Goal: Transaction & Acquisition: Purchase product/service

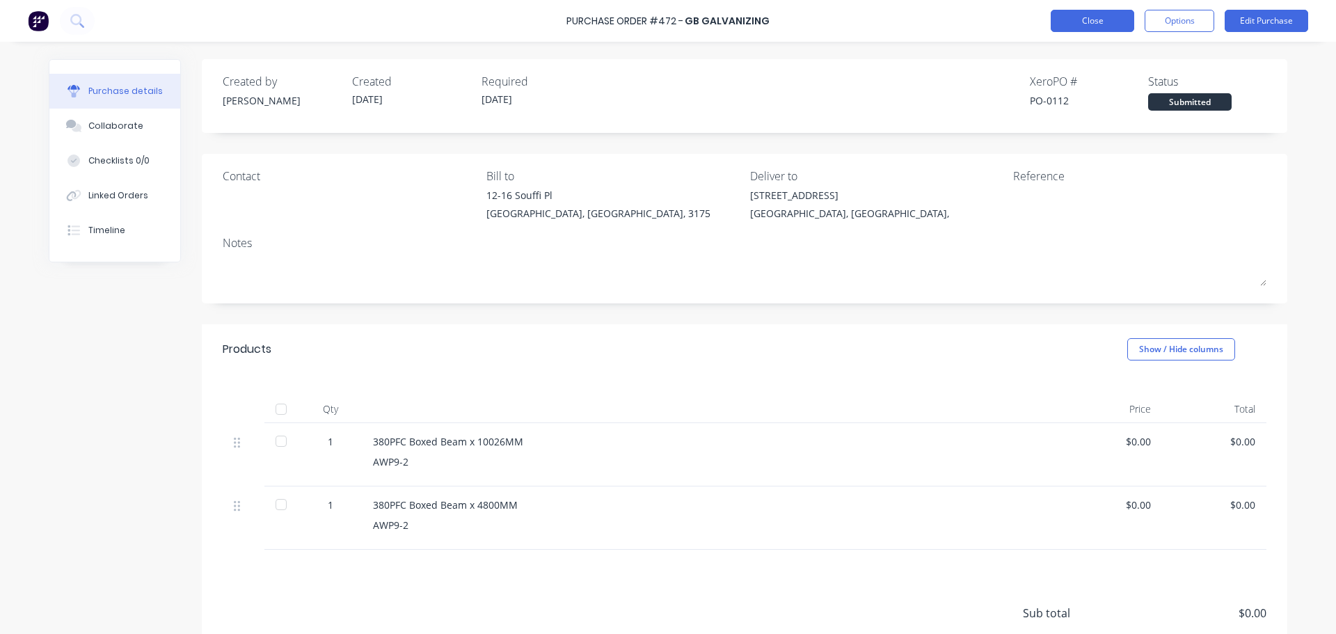
click at [1061, 30] on button "Close" at bounding box center [1093, 21] width 84 height 22
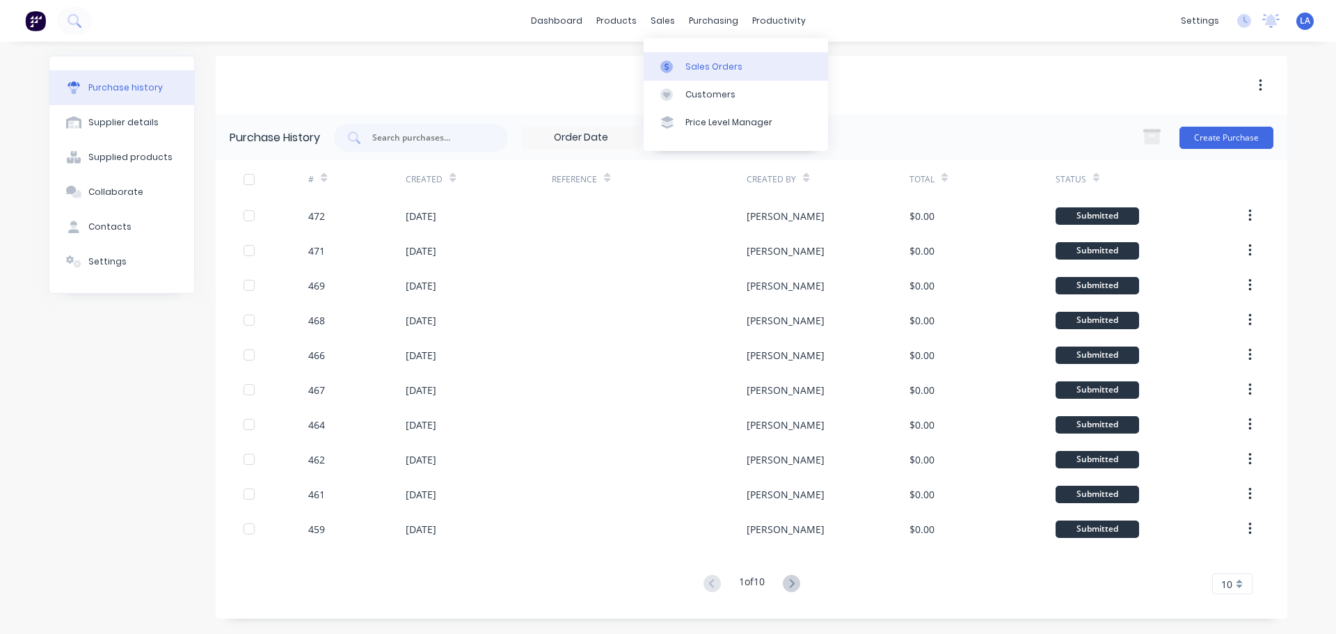
click at [674, 57] on link "Sales Orders" at bounding box center [736, 66] width 184 height 28
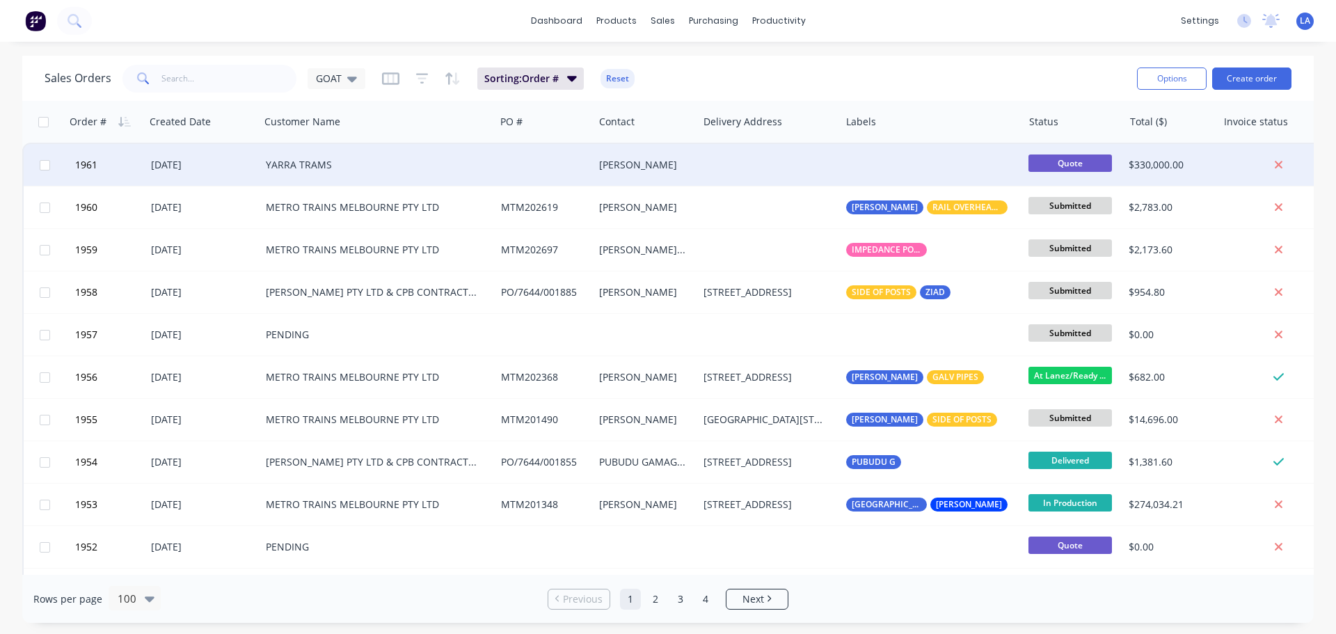
click at [237, 157] on div "[DATE]" at bounding box center [202, 165] width 115 height 42
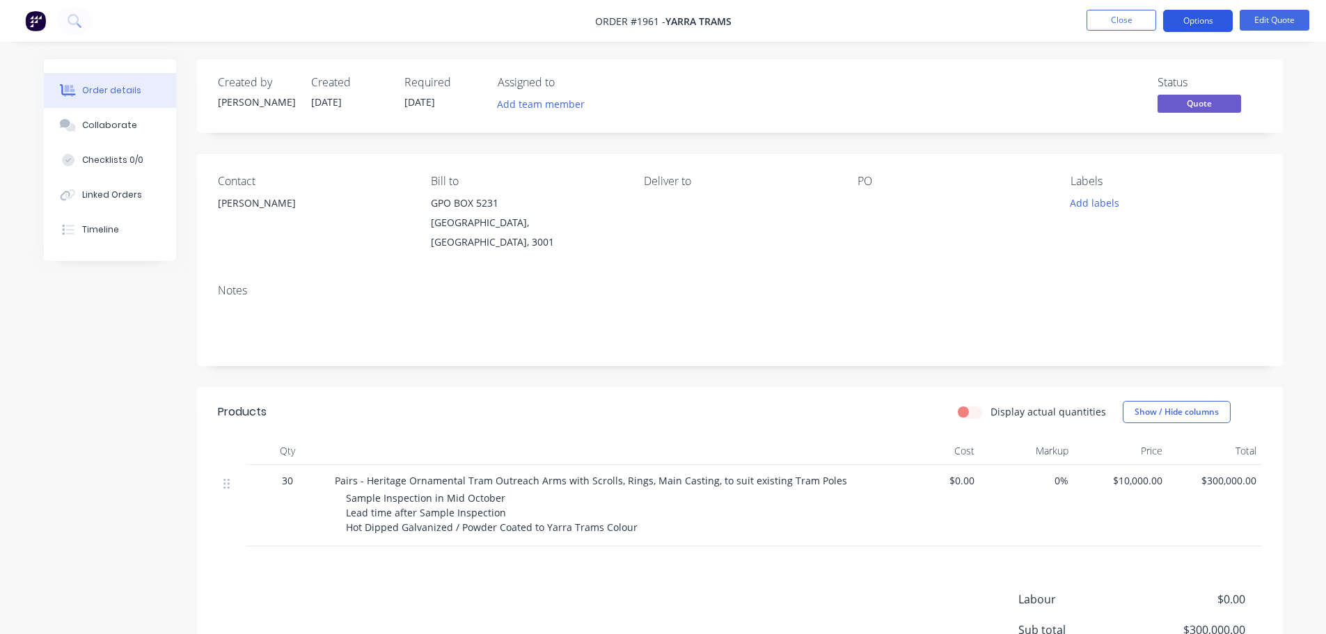
click at [1175, 17] on button "Options" at bounding box center [1198, 21] width 70 height 22
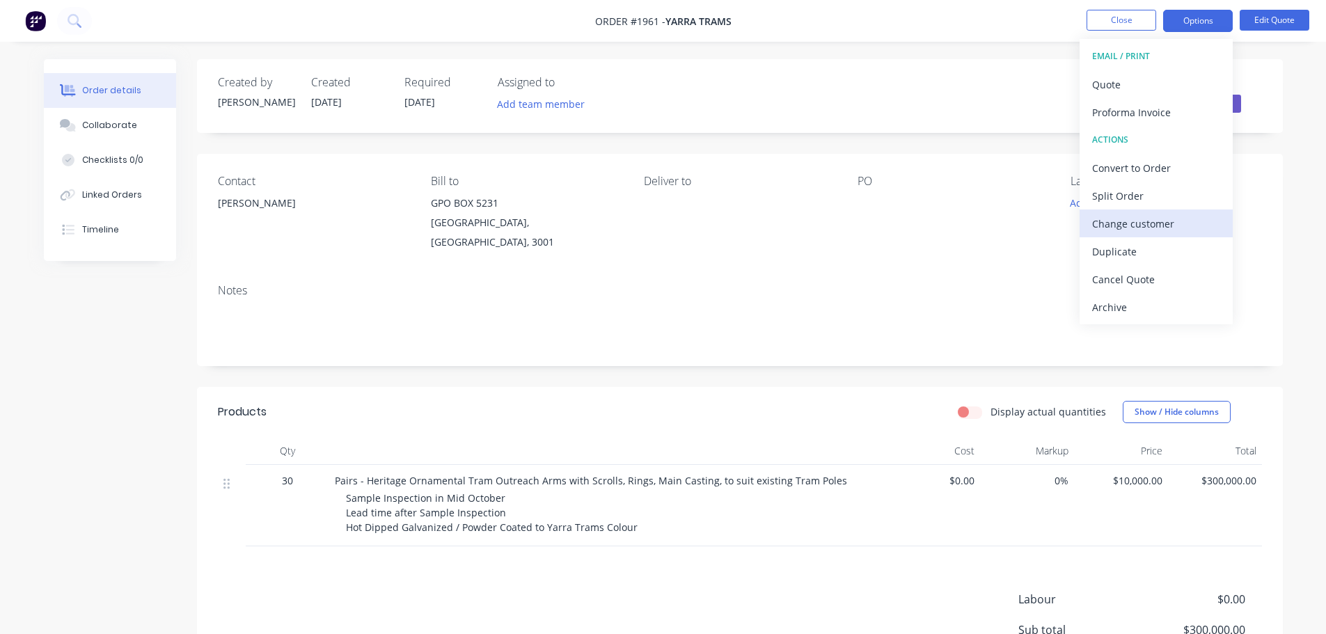
click at [1132, 226] on div "Change customer" at bounding box center [1156, 224] width 128 height 20
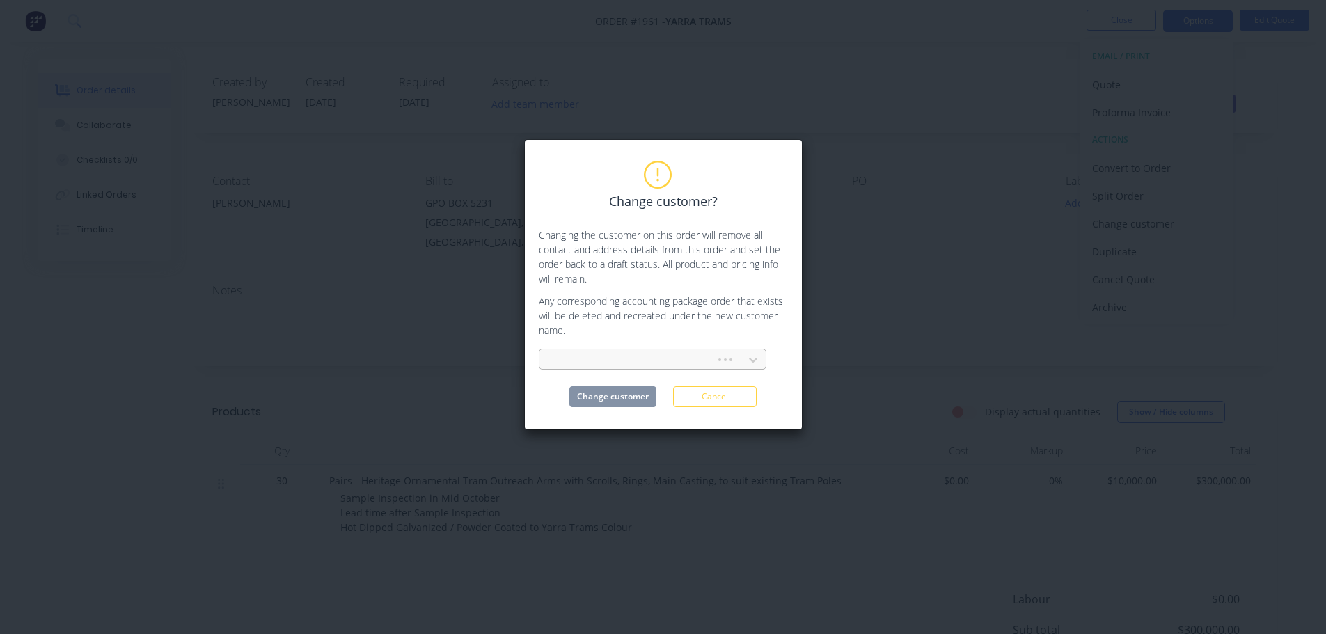
click at [706, 354] on div at bounding box center [630, 359] width 158 height 17
type input "pend"
click at [693, 385] on div "PENDING" at bounding box center [653, 391] width 228 height 26
click at [624, 397] on button "Change customer" at bounding box center [612, 396] width 87 height 21
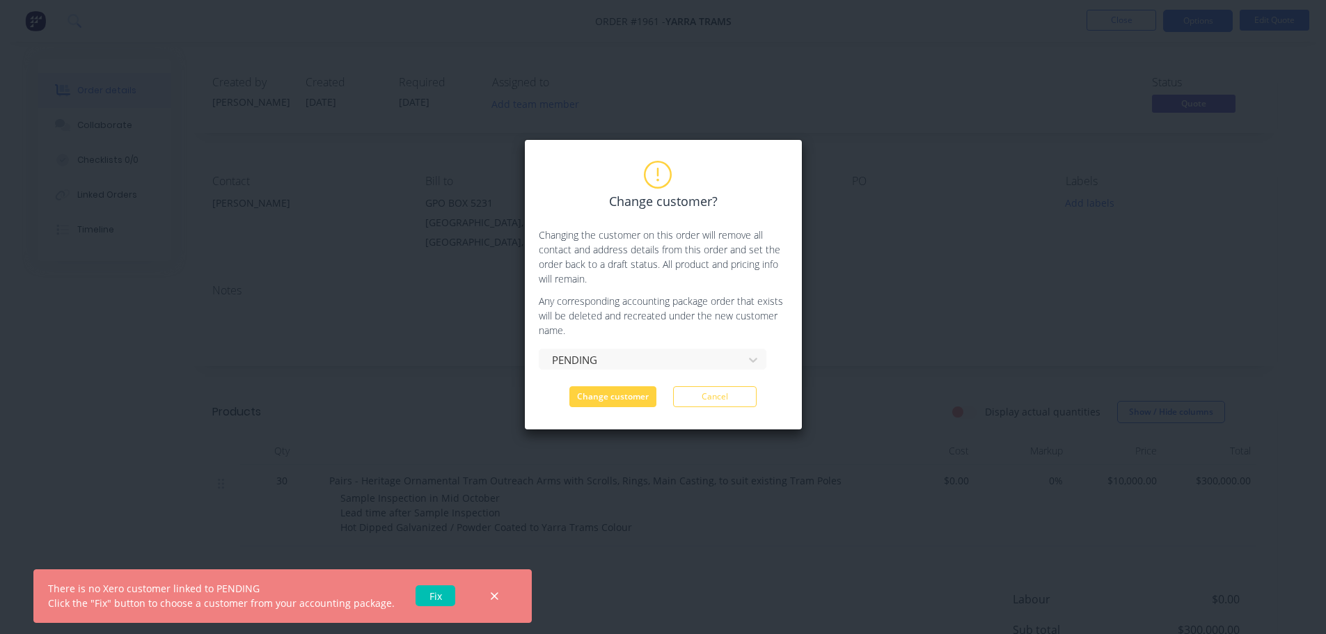
click at [436, 596] on link "Fix" at bounding box center [436, 595] width 40 height 21
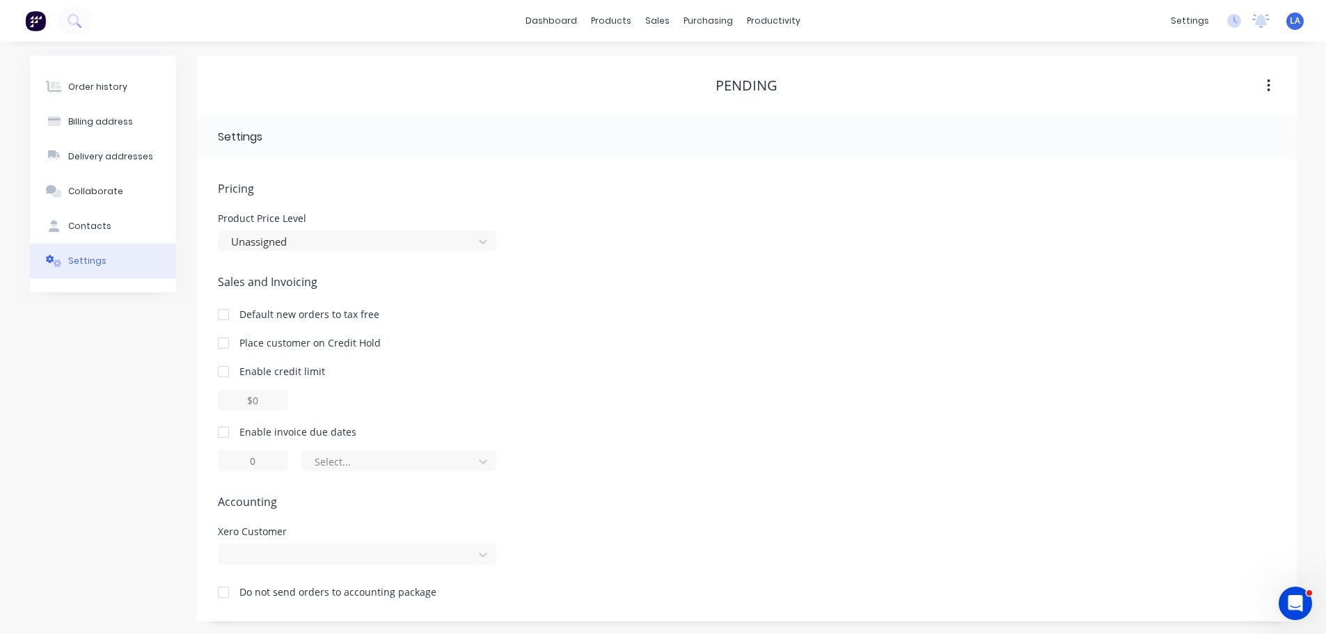
scroll to position [1, 0]
click at [684, 65] on div "Sales Orders" at bounding box center [709, 65] width 57 height 13
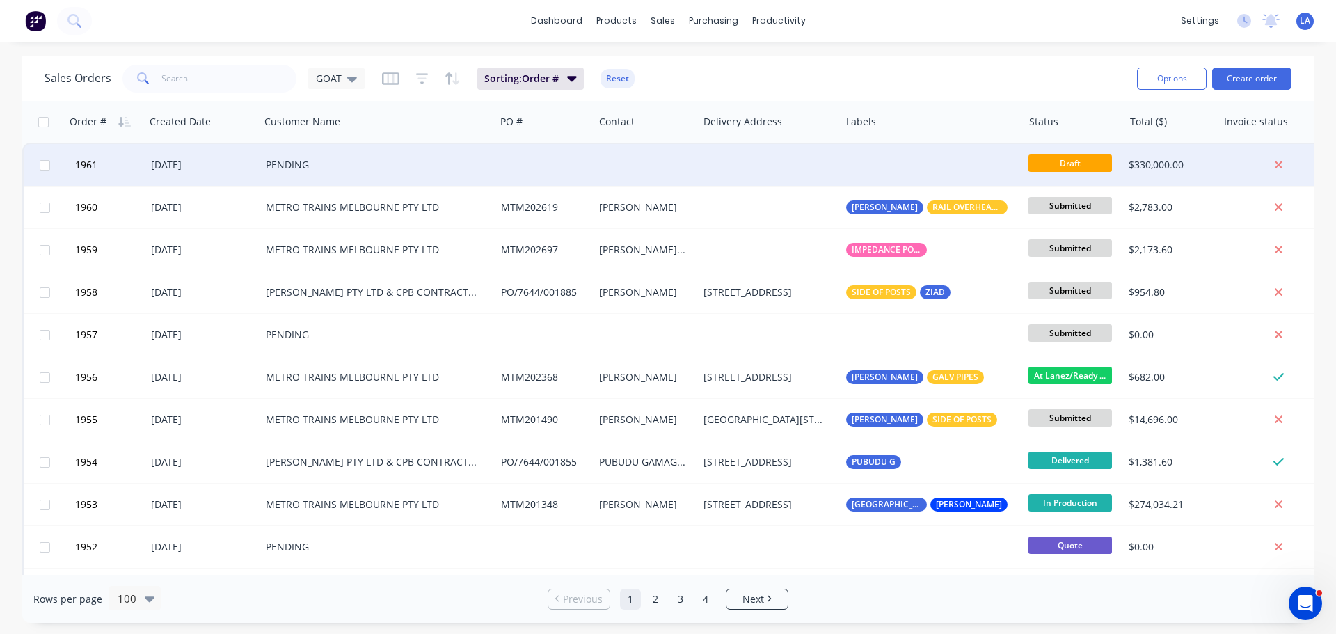
click at [576, 166] on div at bounding box center [545, 165] width 98 height 42
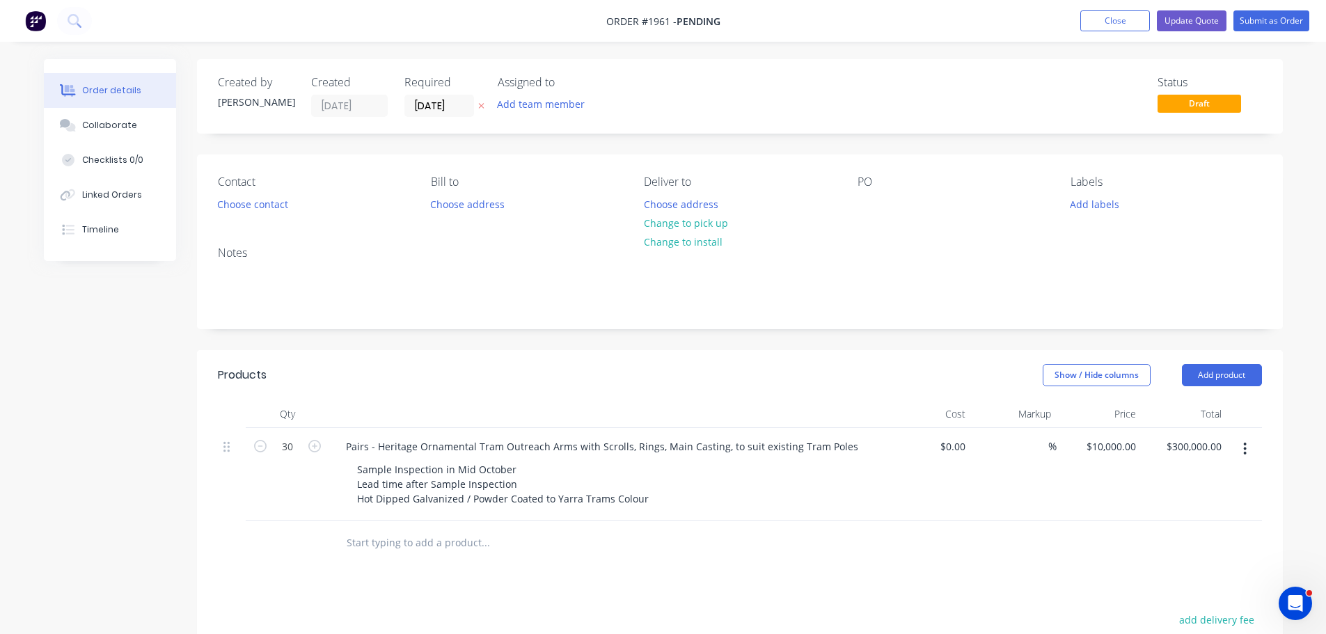
click at [1247, 445] on icon "button" at bounding box center [1244, 448] width 3 height 15
click at [1209, 557] on button "Delete" at bounding box center [1196, 569] width 132 height 28
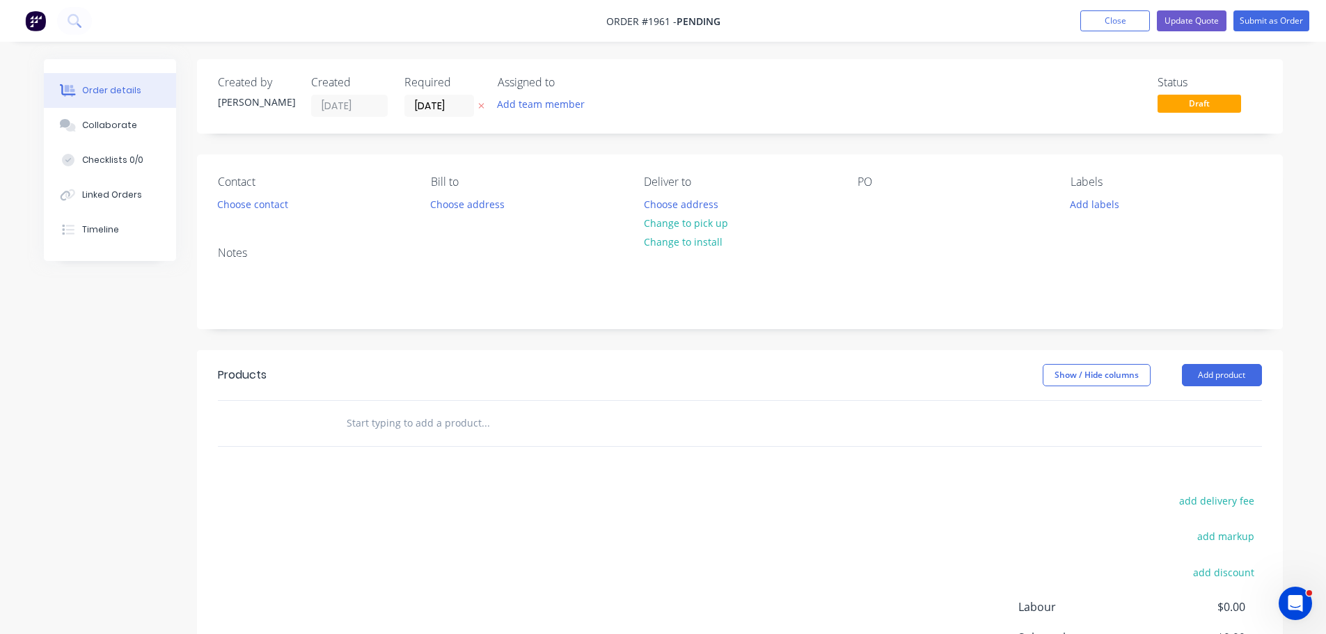
click at [438, 410] on input "text" at bounding box center [485, 423] width 278 height 28
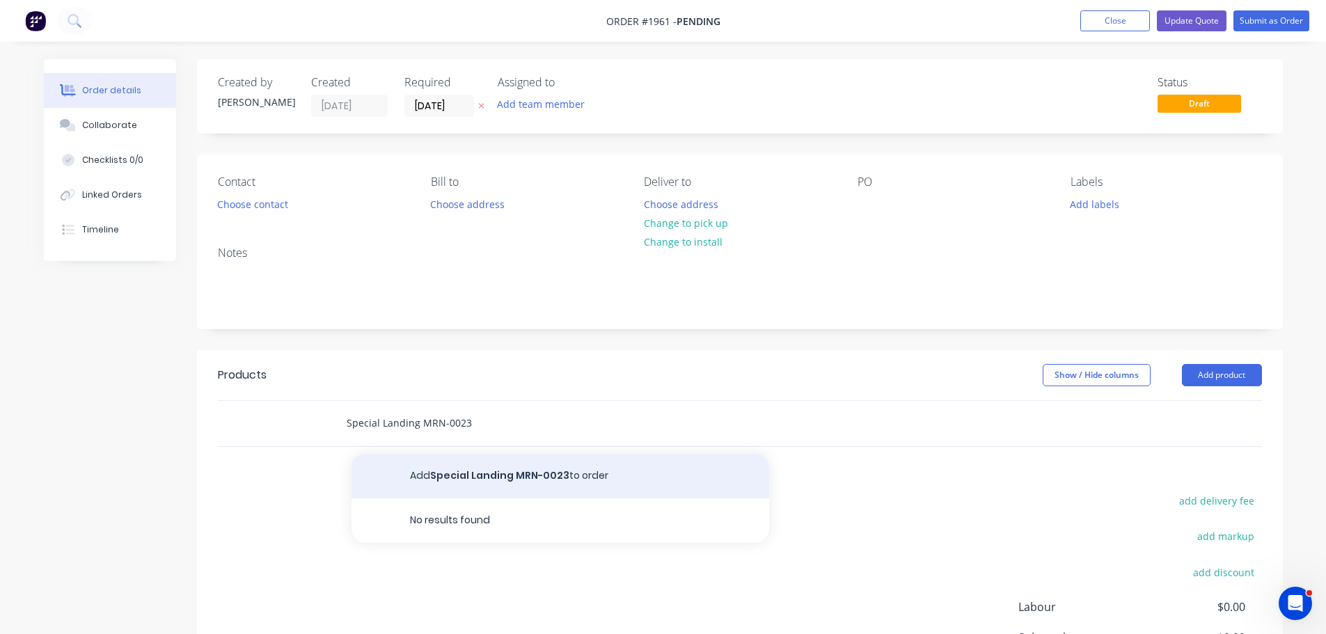
type input "Special Landing MRN-0023"
click at [448, 468] on button "Add Special Landing MRN-0023 to order" at bounding box center [560, 476] width 418 height 45
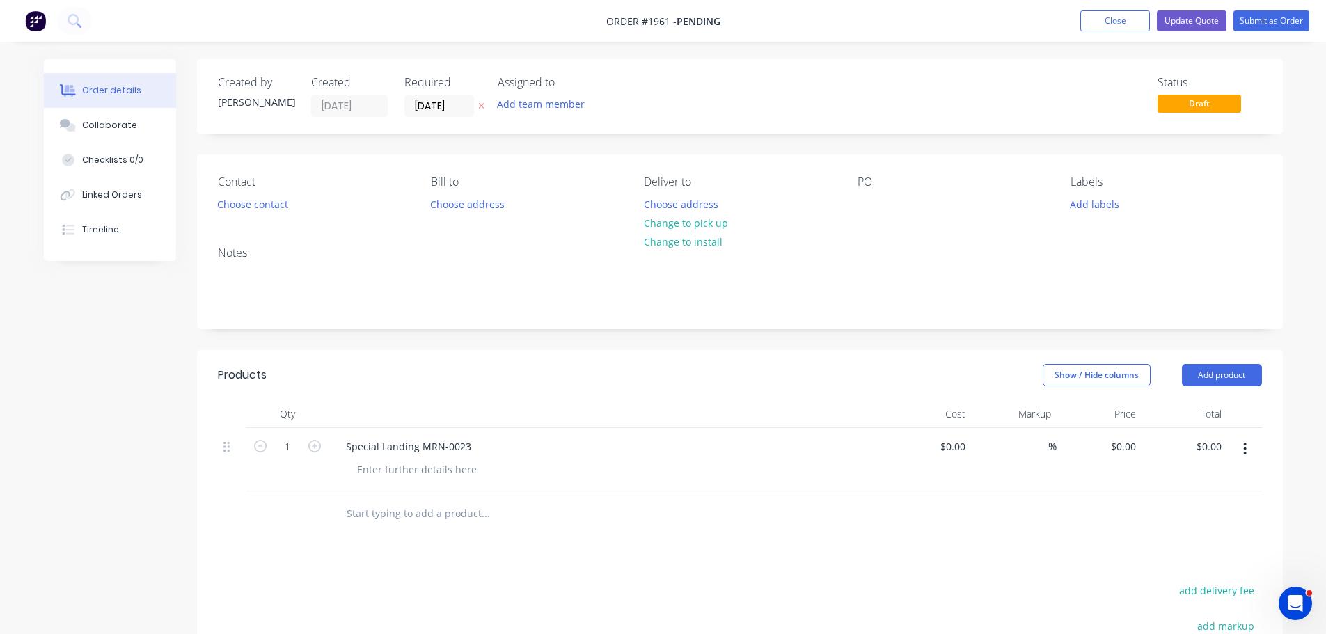
click at [461, 506] on input "text" at bounding box center [485, 514] width 278 height 28
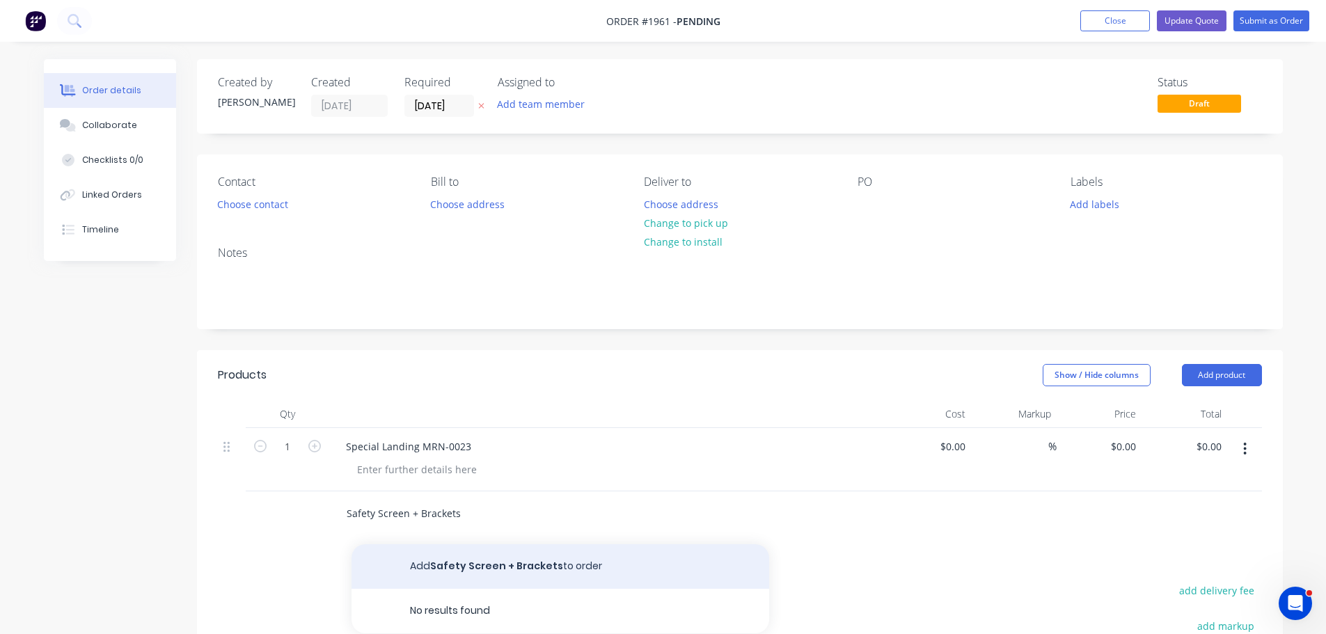
type input "Safety Screen + Brackets"
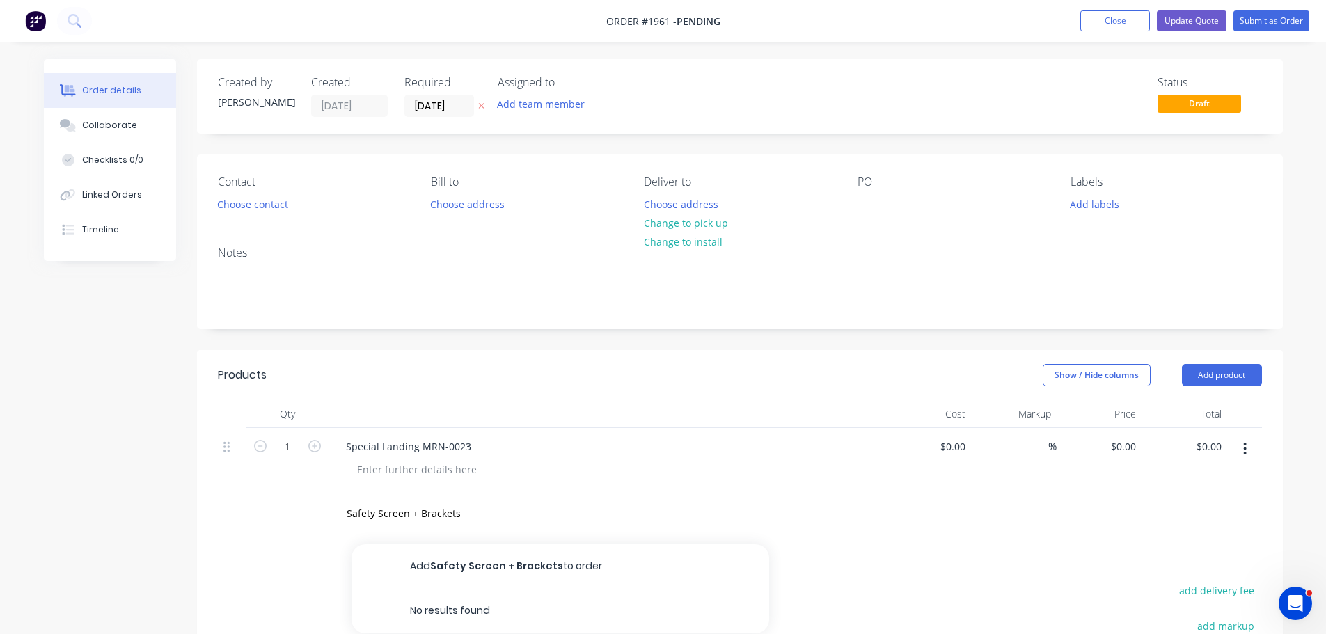
click at [471, 562] on button "Add Safety Screen + Brackets to order" at bounding box center [560, 566] width 418 height 45
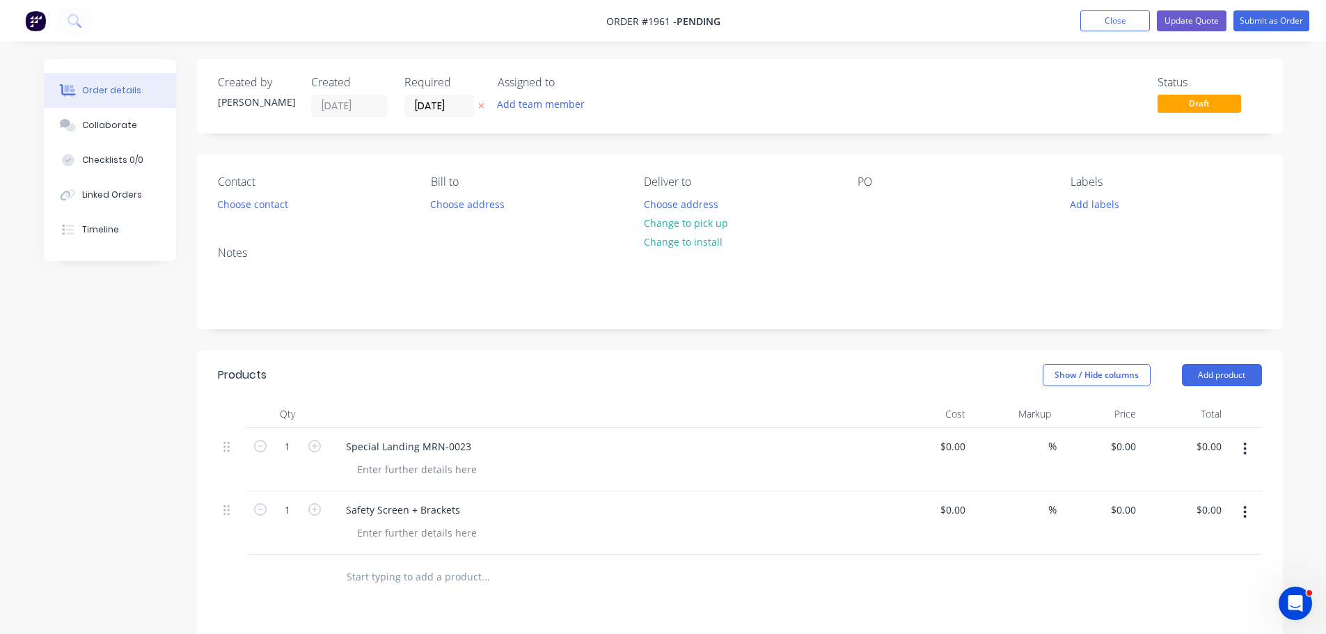
click at [466, 571] on input "text" at bounding box center [485, 577] width 278 height 28
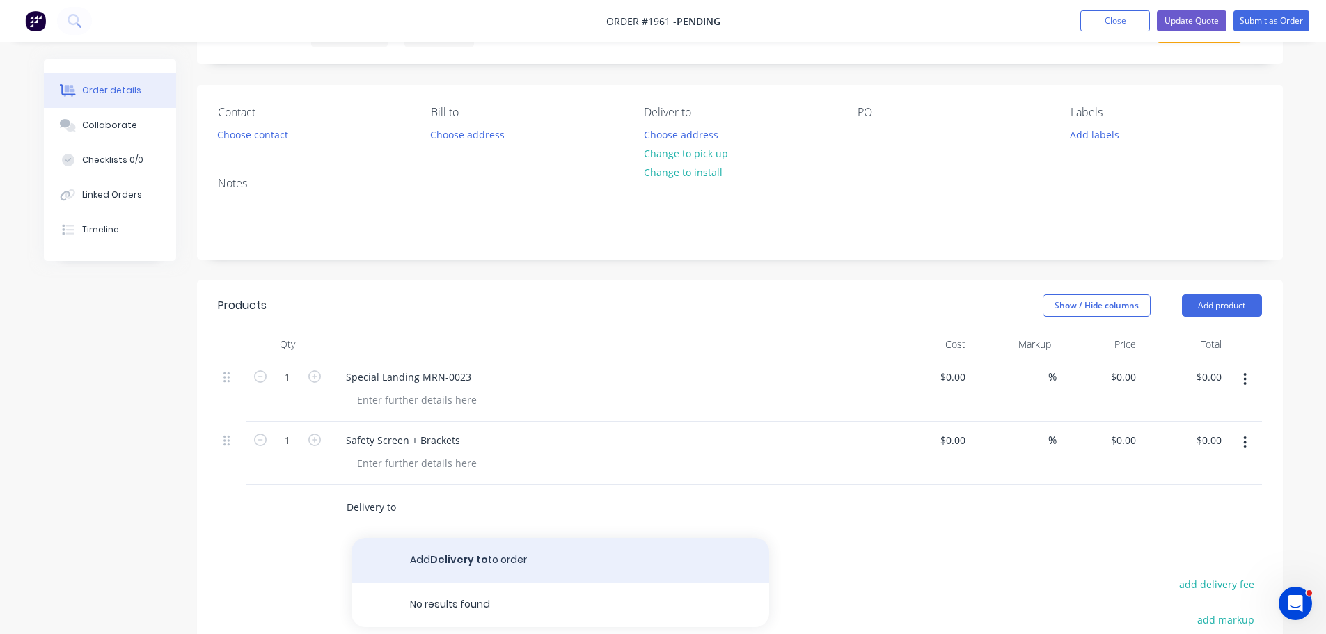
type input "Delivery to"
click at [490, 558] on button "Add Delivery to to order" at bounding box center [560, 560] width 418 height 45
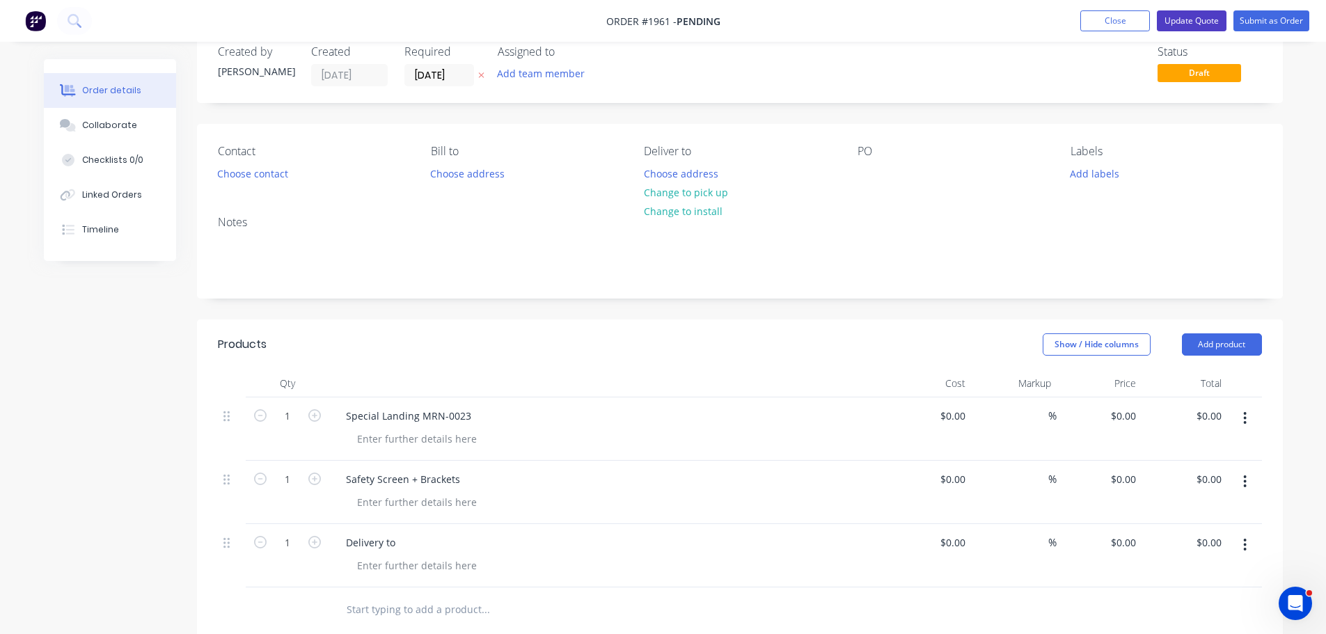
scroll to position [0, 0]
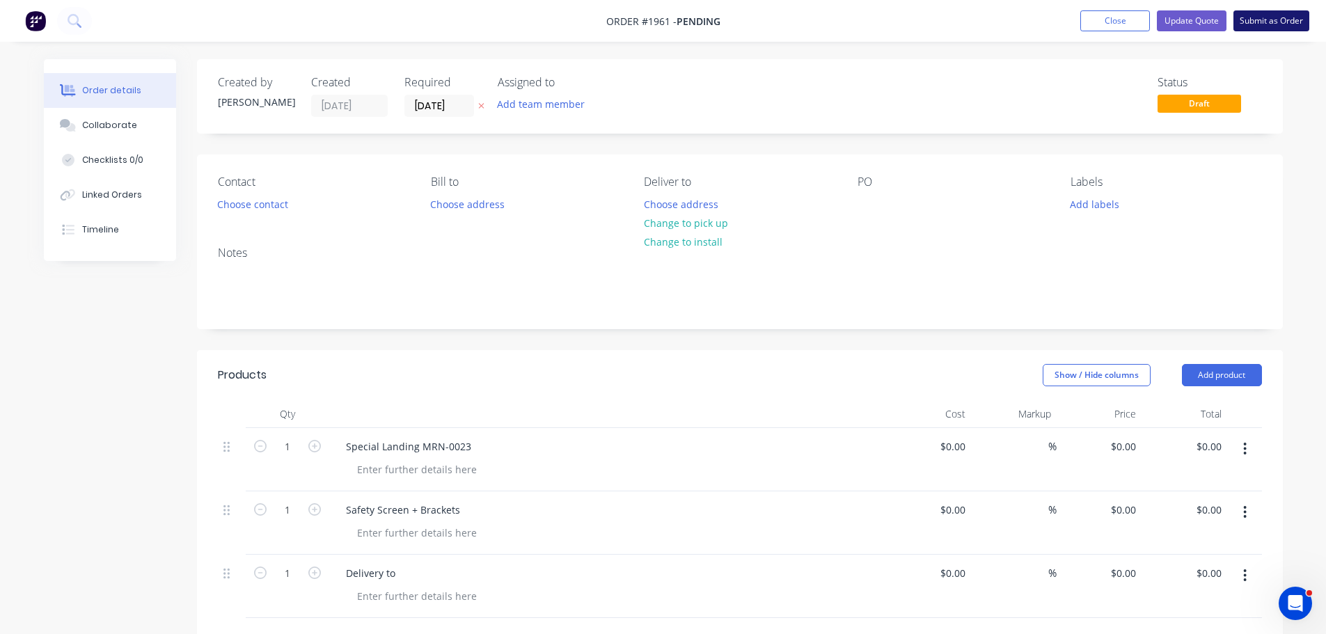
click at [1254, 16] on button "Submit as Order" at bounding box center [1271, 20] width 76 height 21
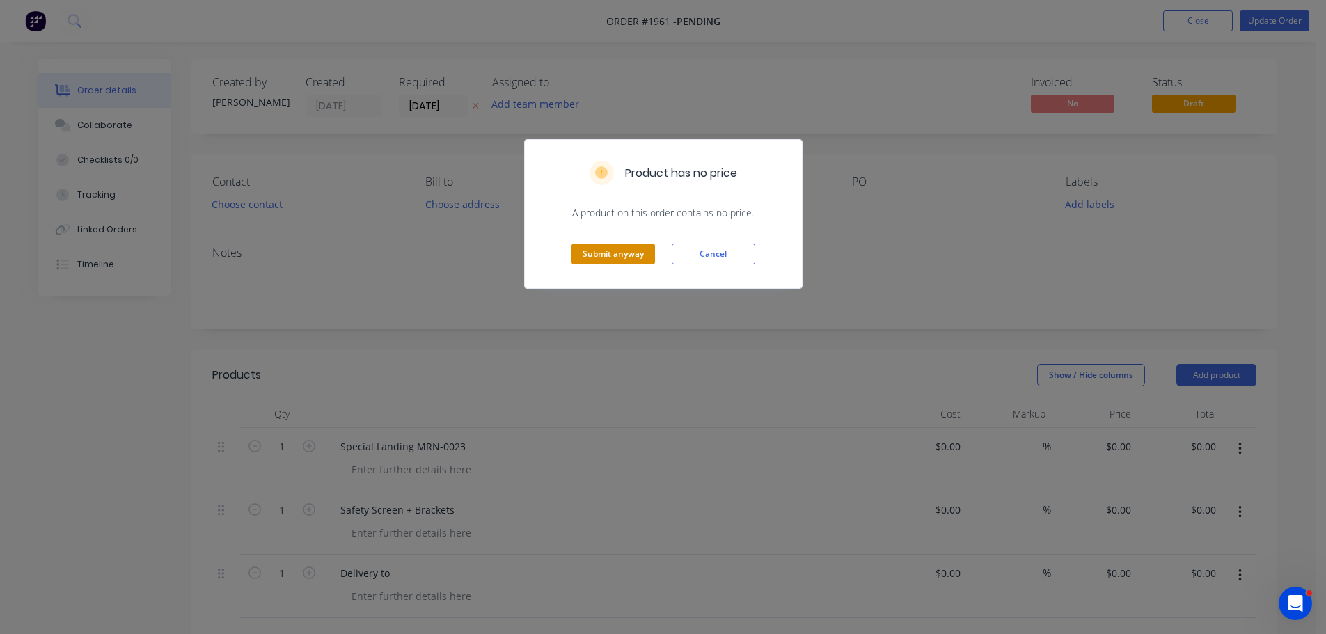
click at [631, 257] on button "Submit anyway" at bounding box center [613, 254] width 84 height 21
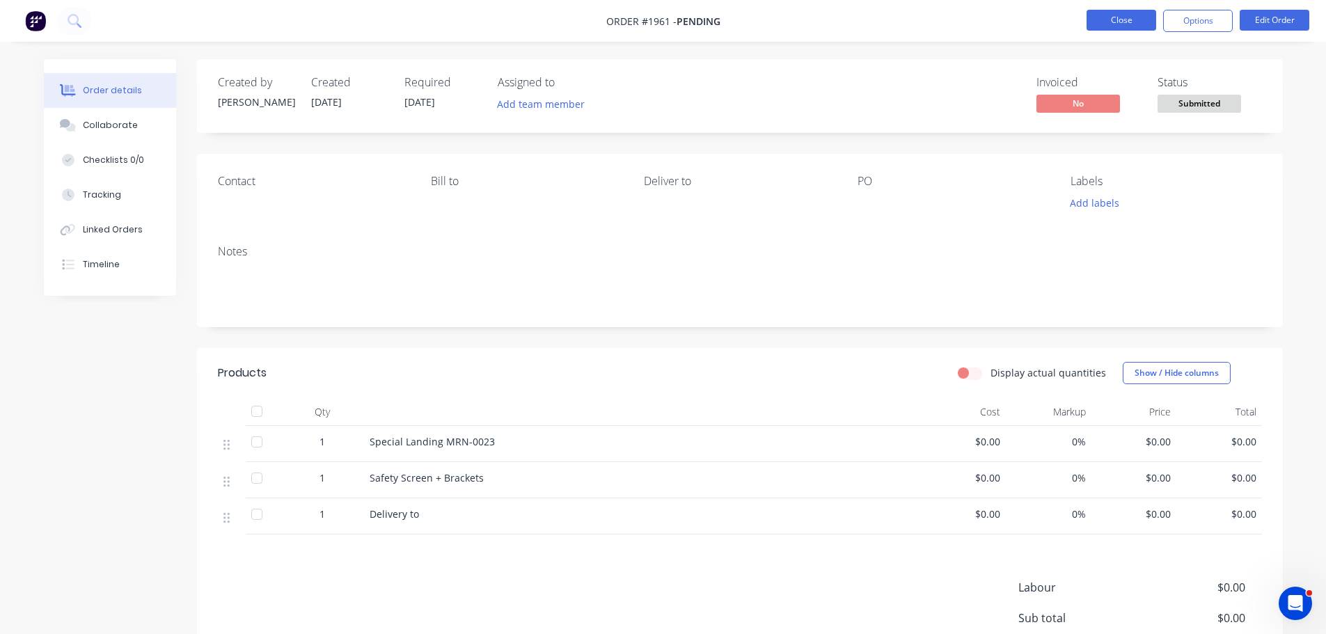
click at [1106, 19] on button "Close" at bounding box center [1121, 20] width 70 height 21
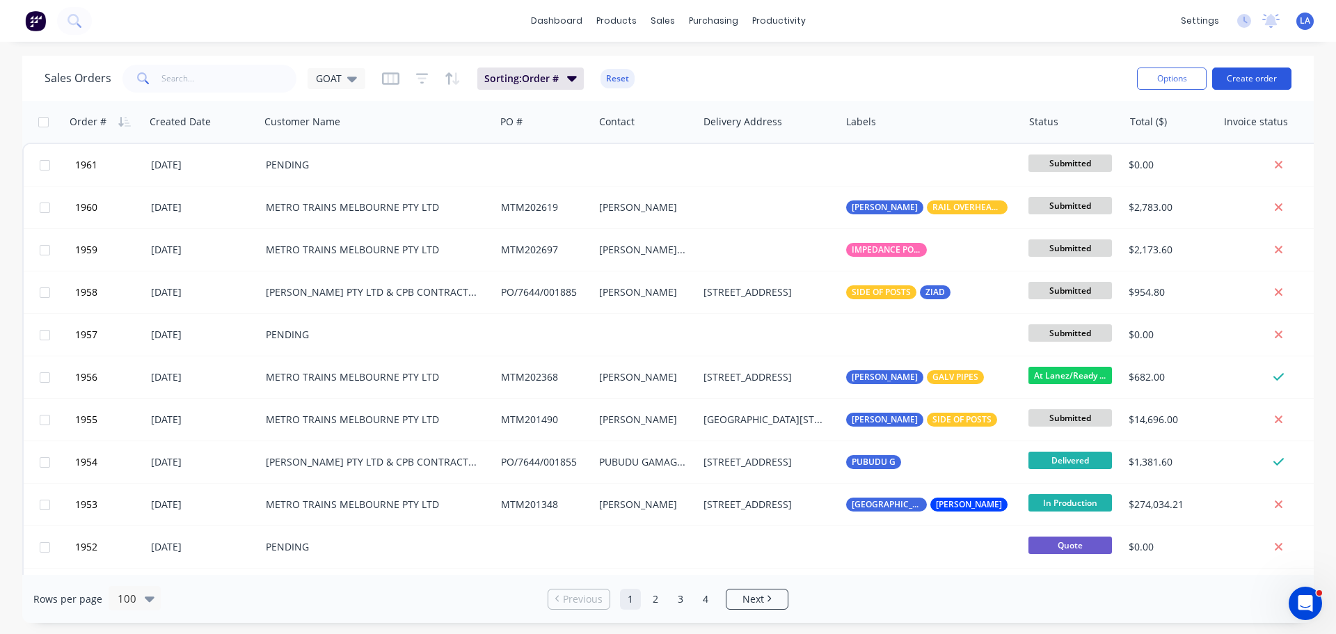
click at [1231, 88] on button "Create order" at bounding box center [1251, 79] width 79 height 22
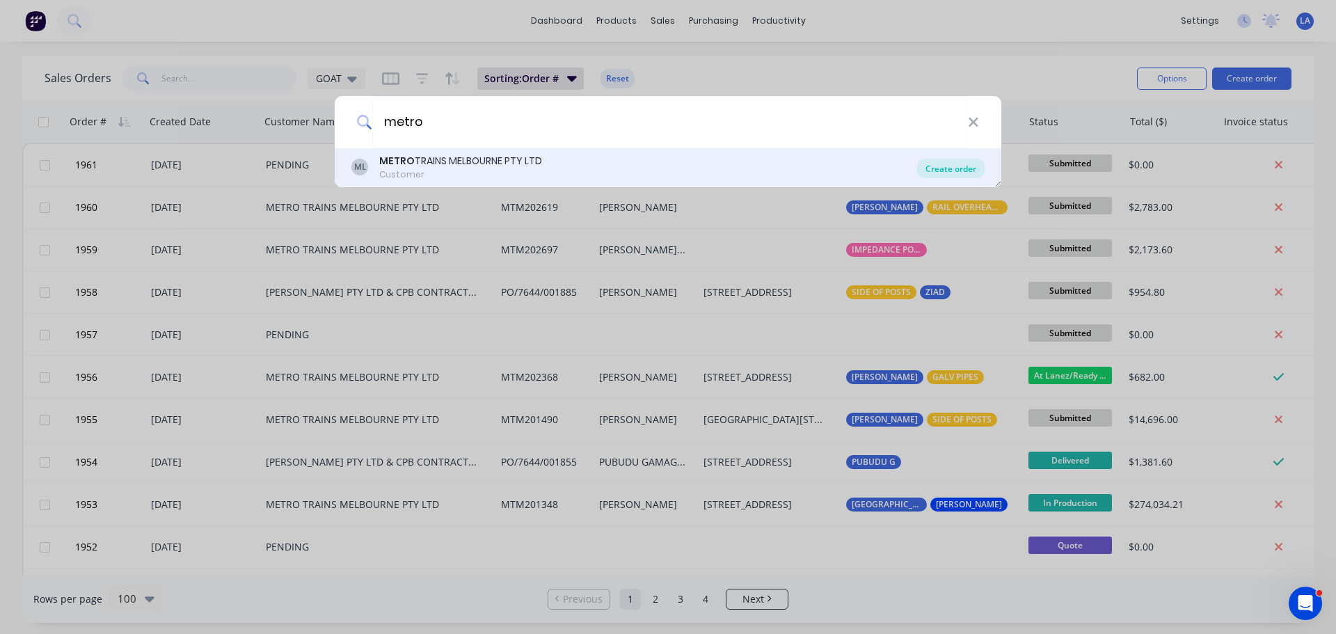
type input "metro"
click at [958, 168] on div "Create order" at bounding box center [951, 168] width 68 height 19
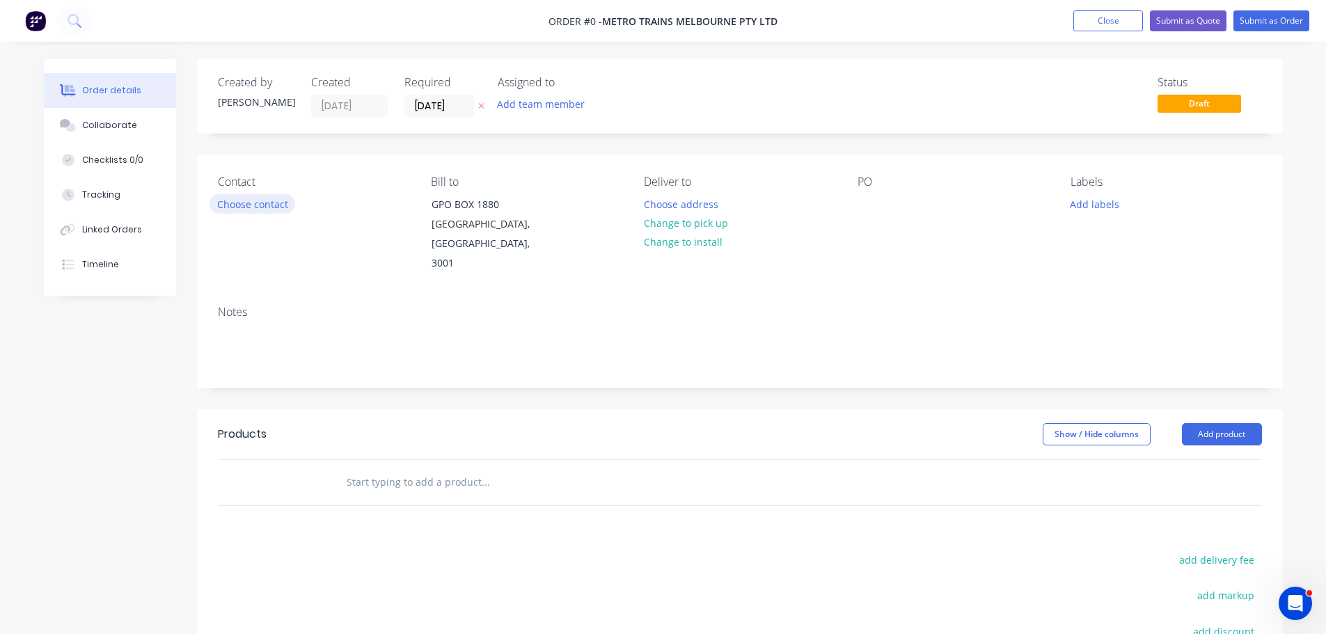
click at [267, 205] on button "Choose contact" at bounding box center [253, 203] width 86 height 19
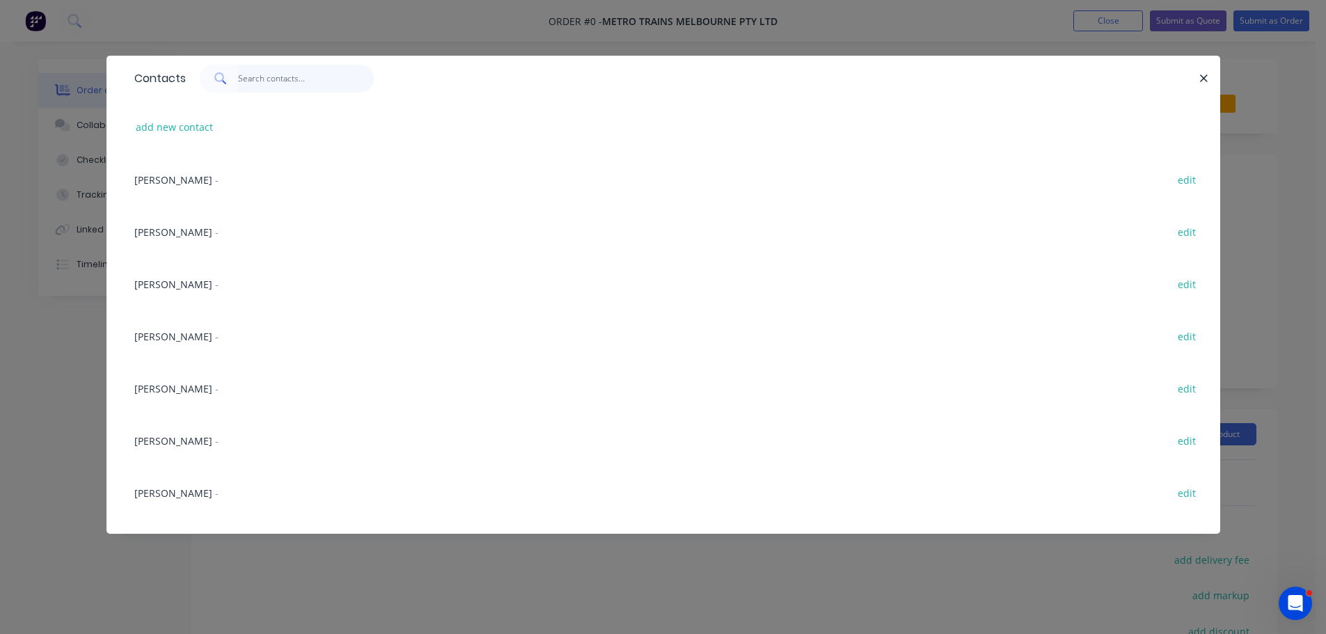
click at [273, 78] on input "text" at bounding box center [306, 79] width 136 height 28
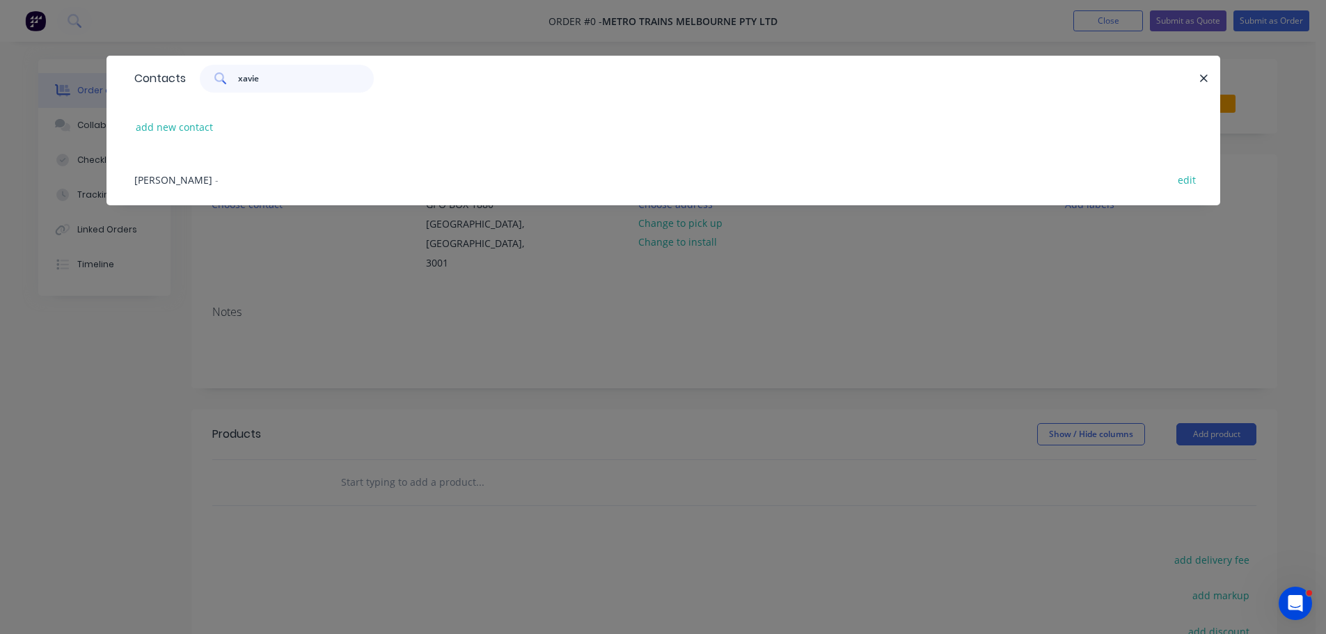
type input "[PERSON_NAME]"
click at [168, 189] on div "[PERSON_NAME] - edit" at bounding box center [663, 179] width 1072 height 52
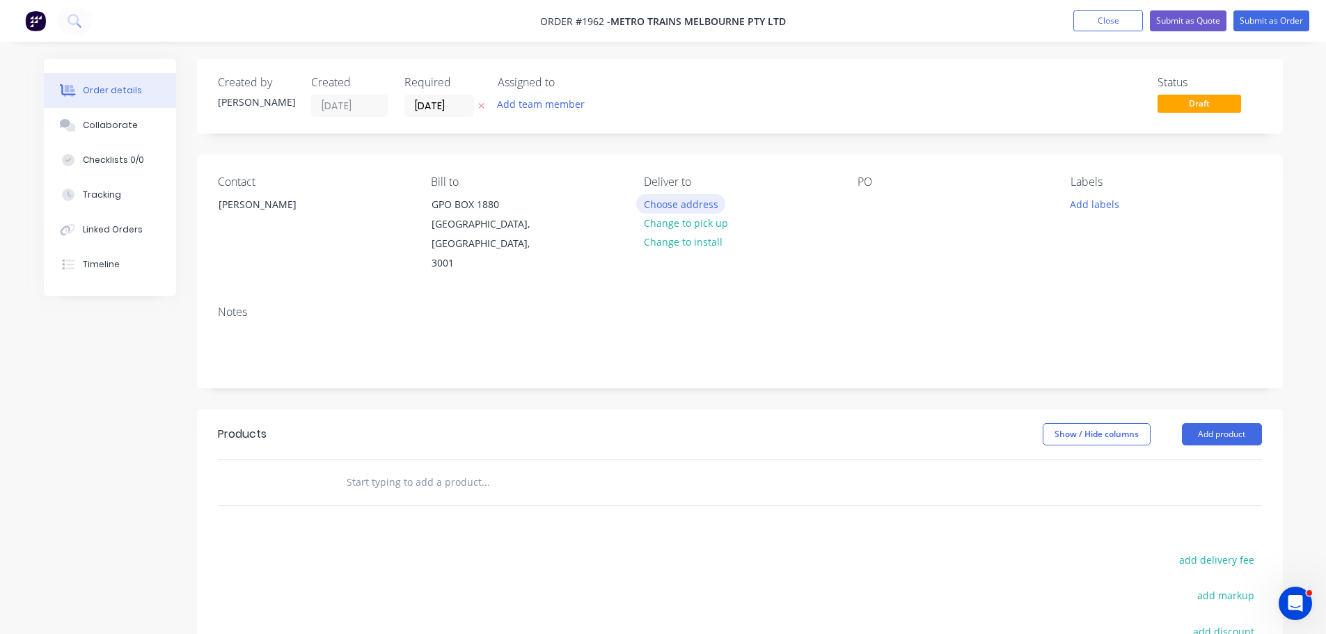
click at [686, 200] on button "Choose address" at bounding box center [680, 203] width 89 height 19
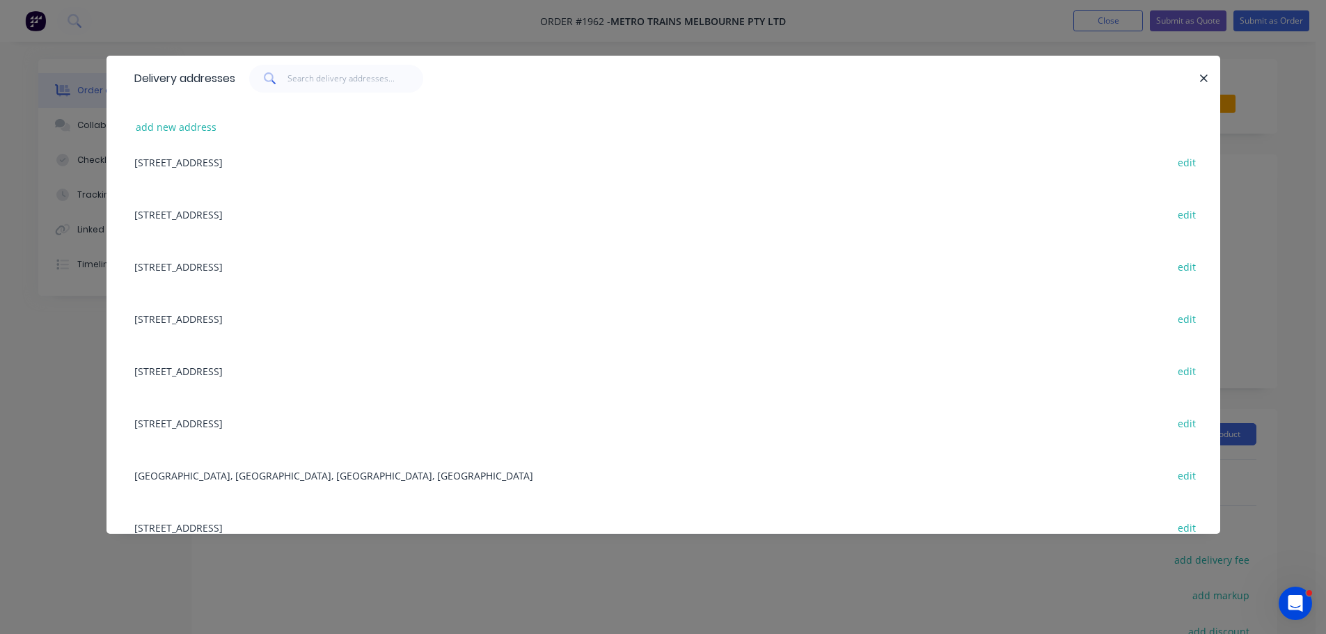
scroll to position [348, 0]
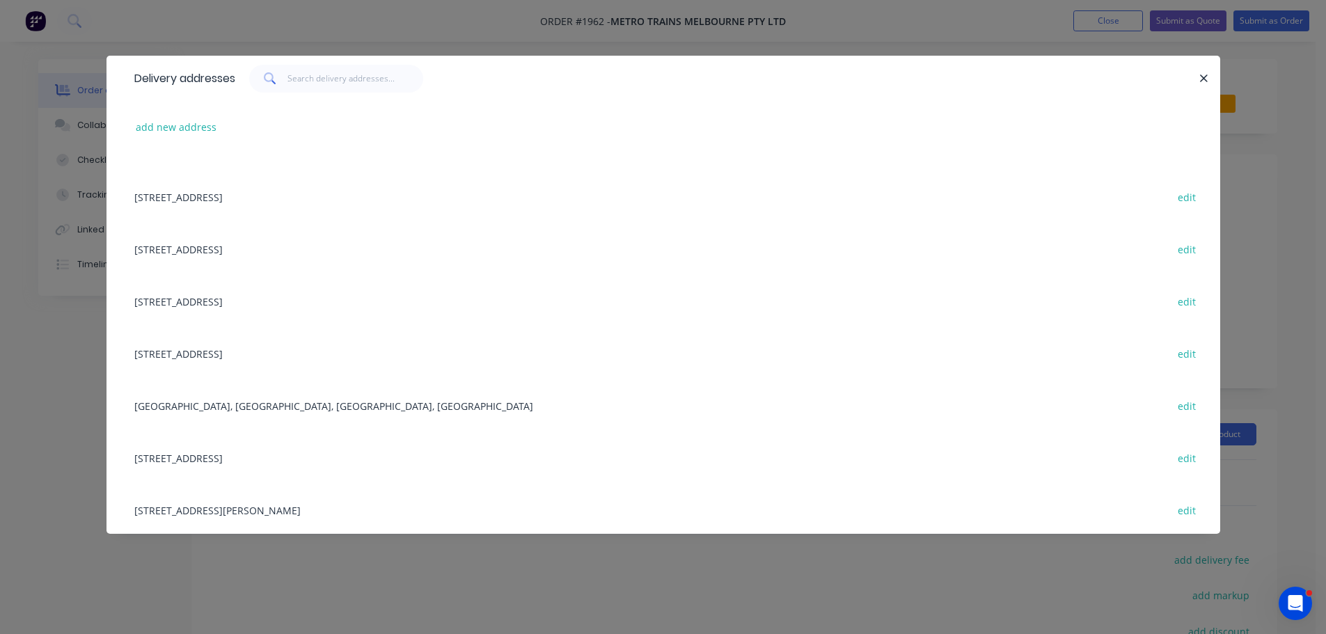
click at [230, 452] on div "[STREET_ADDRESS] edit" at bounding box center [663, 458] width 1072 height 52
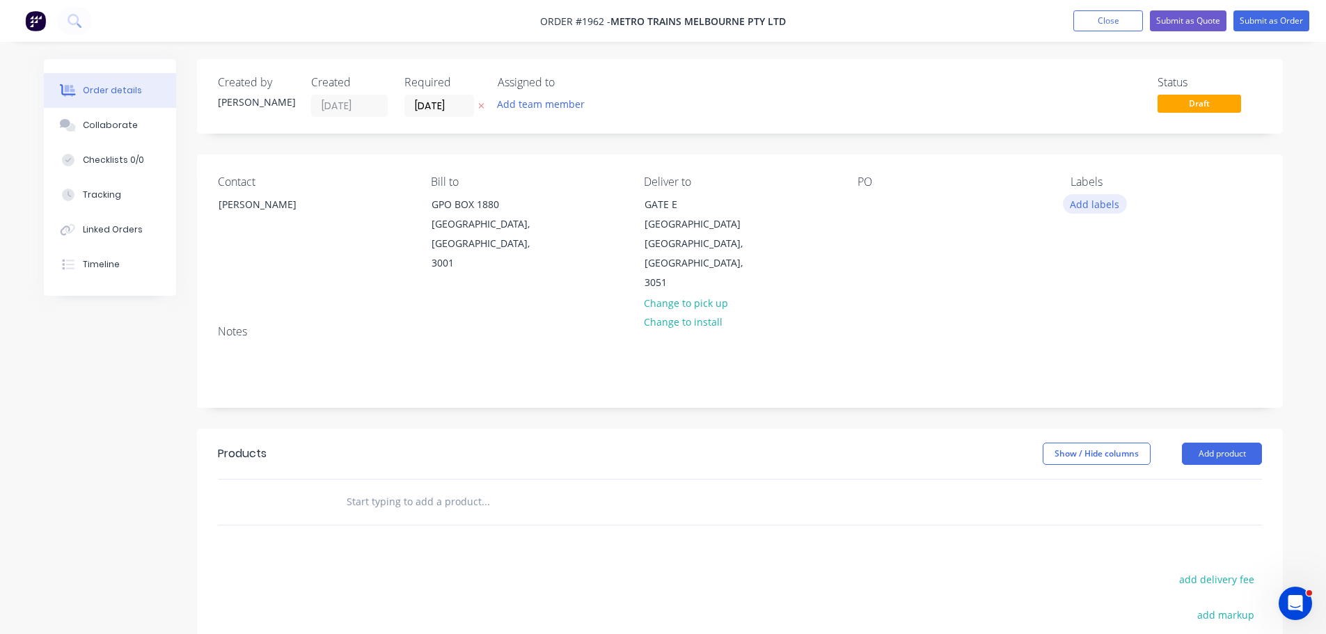
click at [1073, 197] on button "Add labels" at bounding box center [1095, 203] width 64 height 19
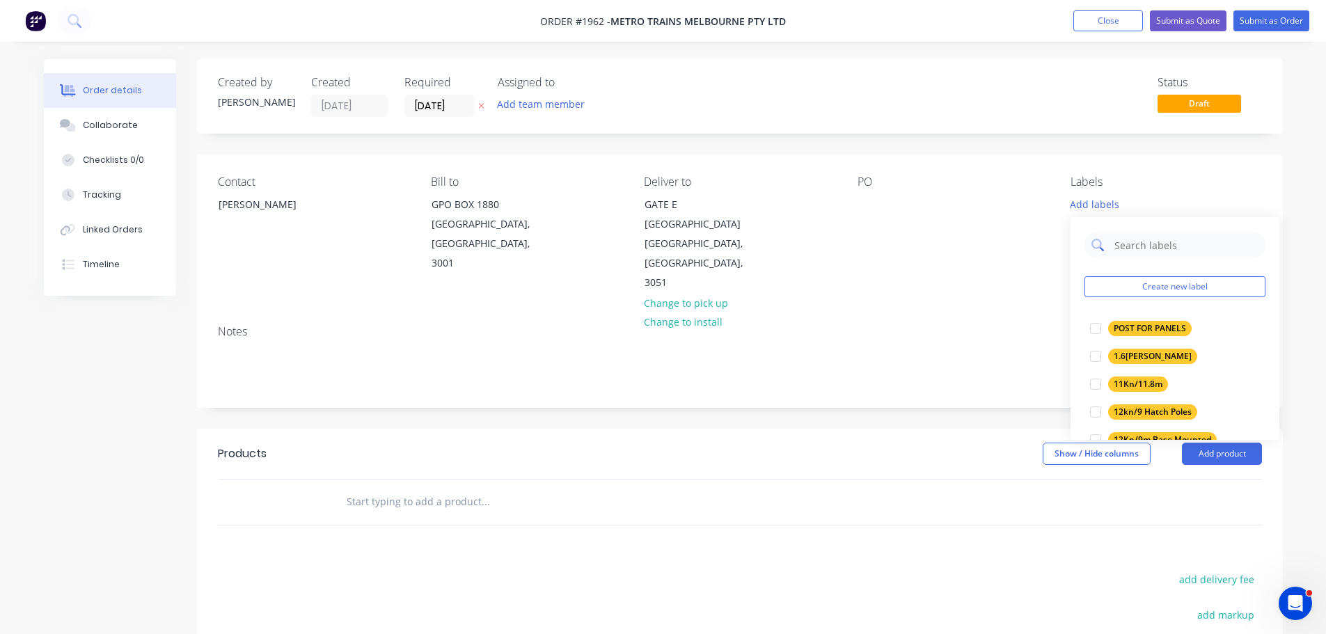
click at [1129, 239] on input "text" at bounding box center [1185, 245] width 145 height 28
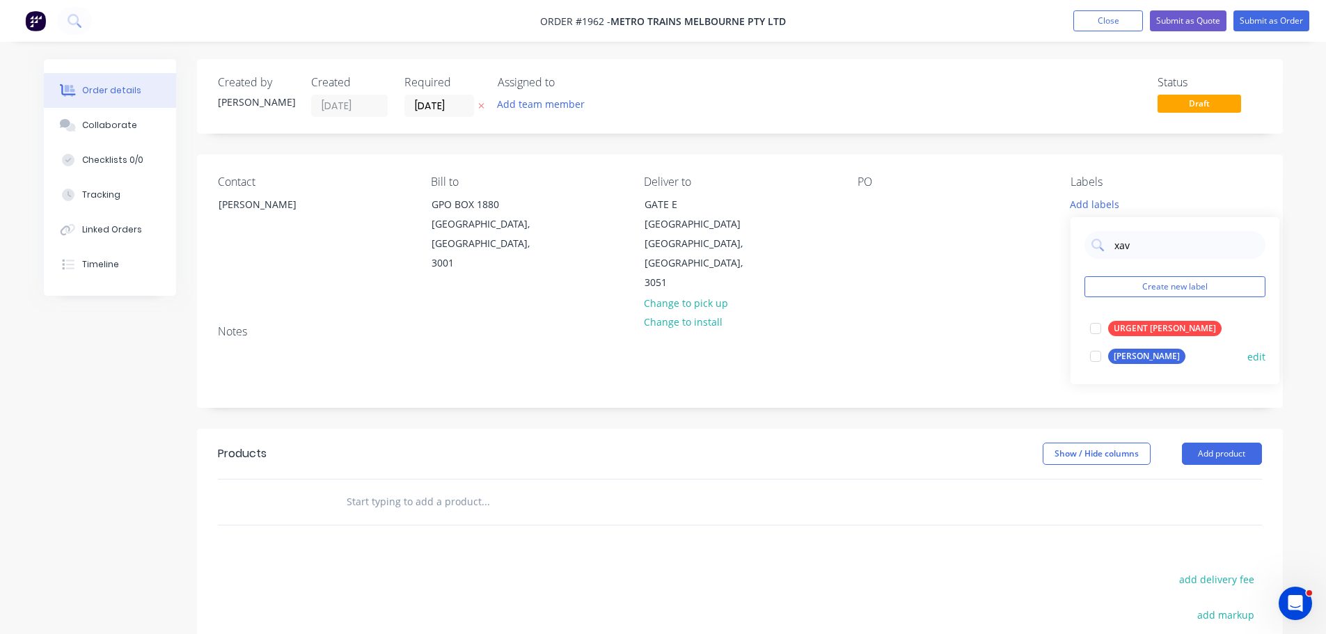
click at [1116, 351] on div "[PERSON_NAME]" at bounding box center [1146, 356] width 77 height 15
click at [1127, 235] on input "xav" at bounding box center [1185, 238] width 145 height 28
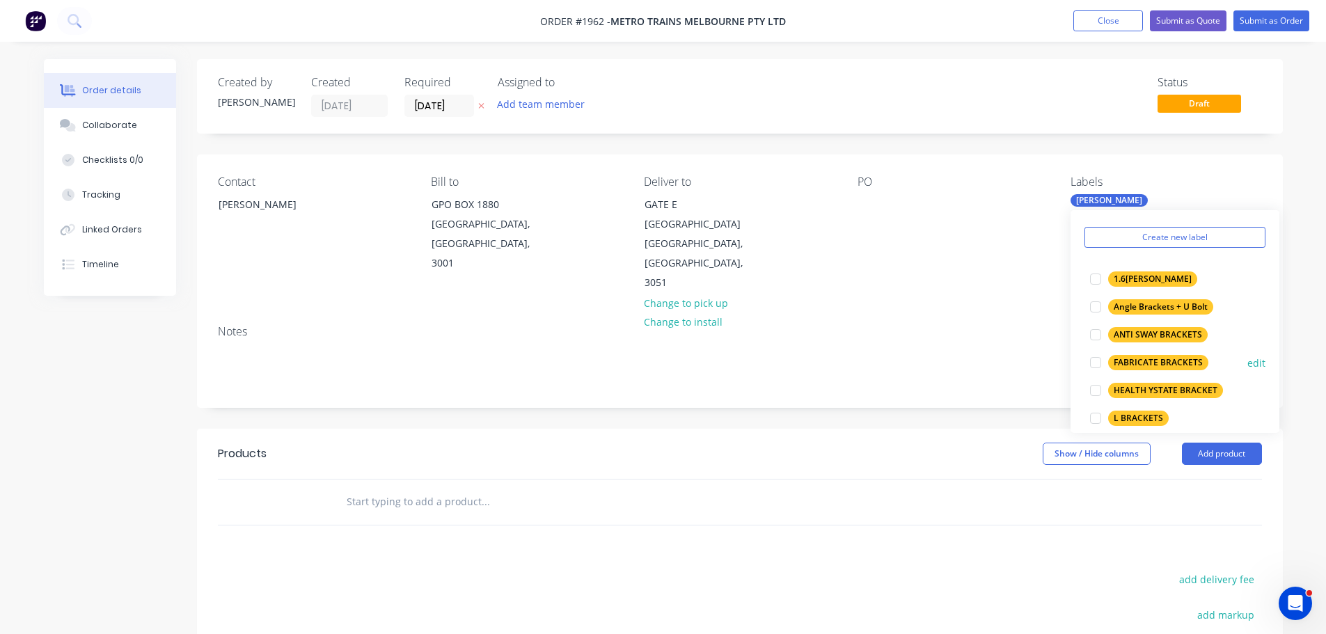
scroll to position [42, 0]
type input "[PERSON_NAME]"
click at [1144, 358] on div "FABRICATE BRACKETS" at bounding box center [1158, 363] width 100 height 15
click at [932, 264] on div "PO" at bounding box center [952, 234] width 191 height 118
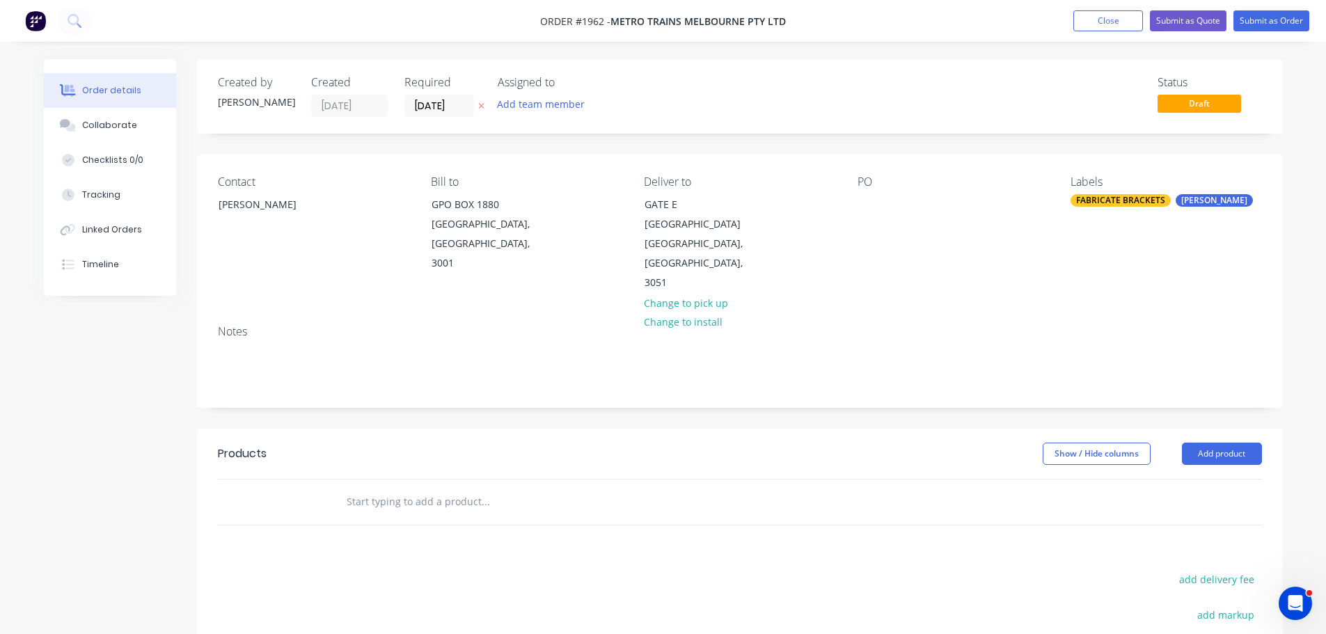
click at [466, 488] on input "text" at bounding box center [485, 502] width 278 height 28
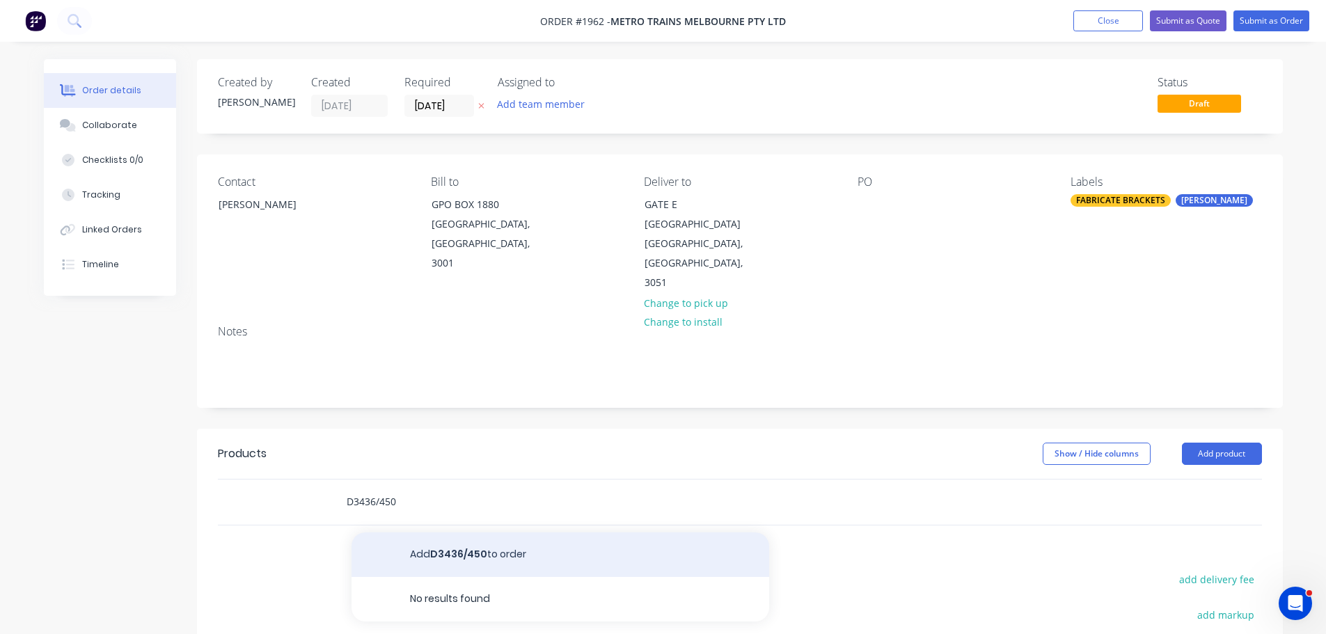
type input "D3436/450"
click at [466, 532] on button "Add D3436/450 to order" at bounding box center [560, 554] width 418 height 45
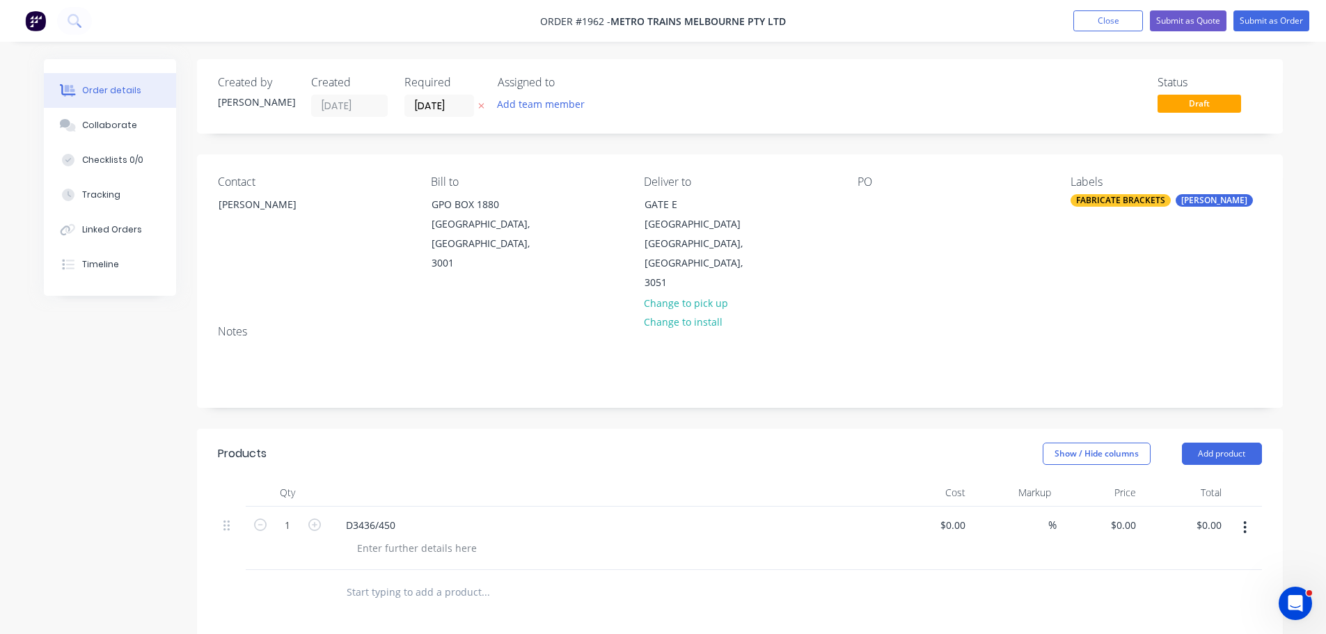
click at [321, 516] on button "button" at bounding box center [315, 523] width 18 height 15
type input "2"
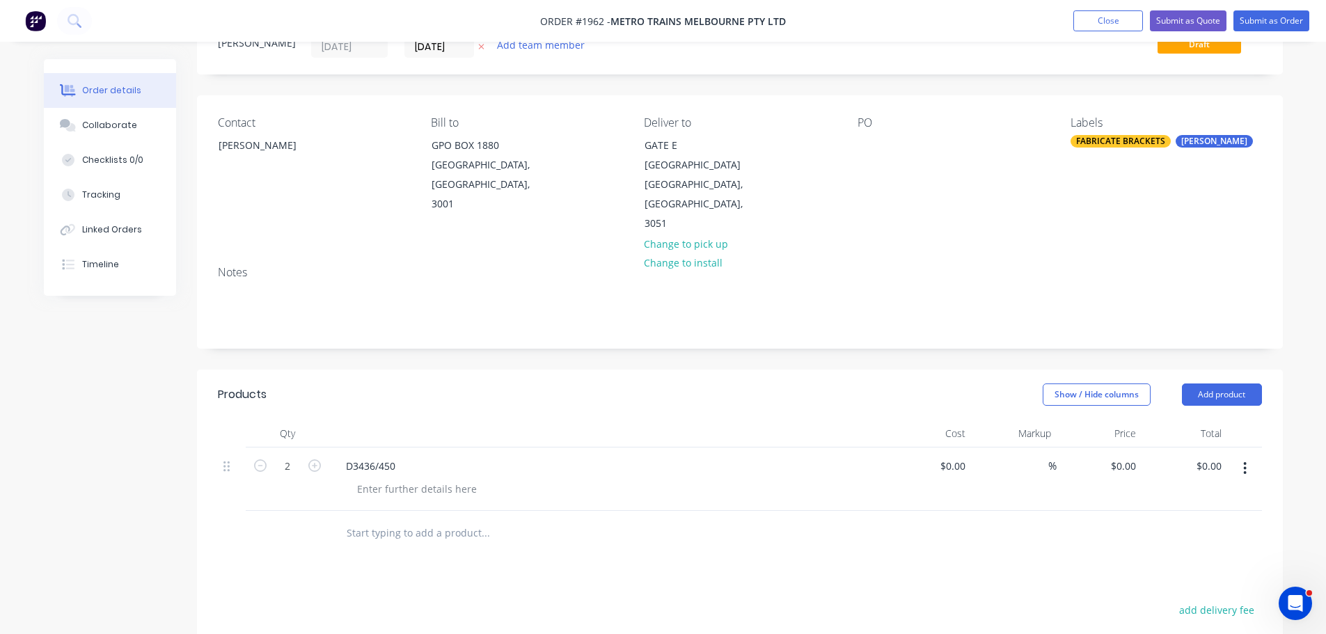
scroll to position [139, 0]
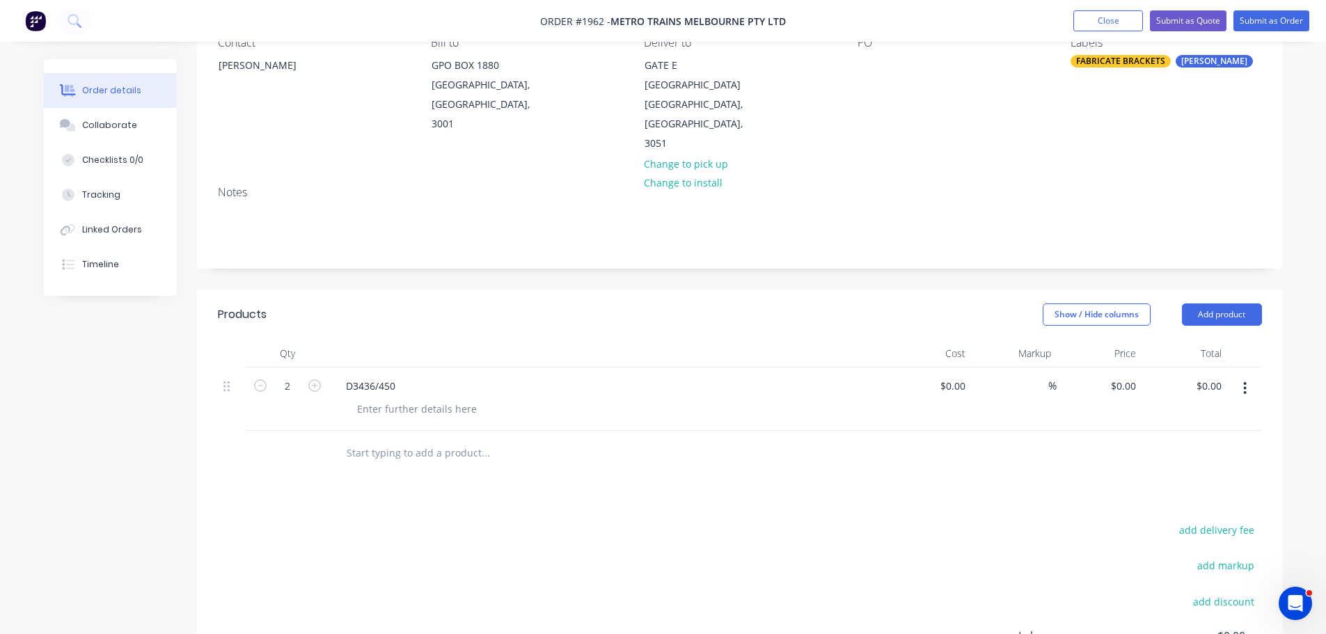
click at [427, 439] on input "text" at bounding box center [485, 453] width 278 height 28
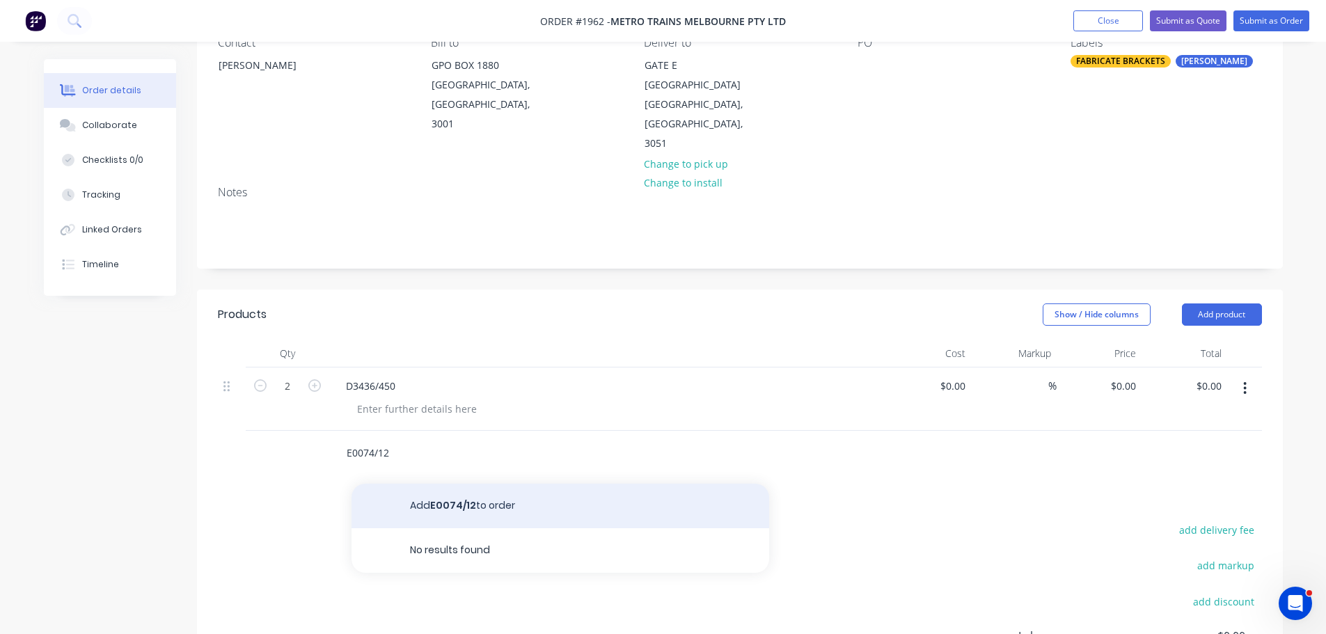
type input "E0074/12"
click at [446, 484] on button "Add E0074/12 to order" at bounding box center [560, 506] width 418 height 45
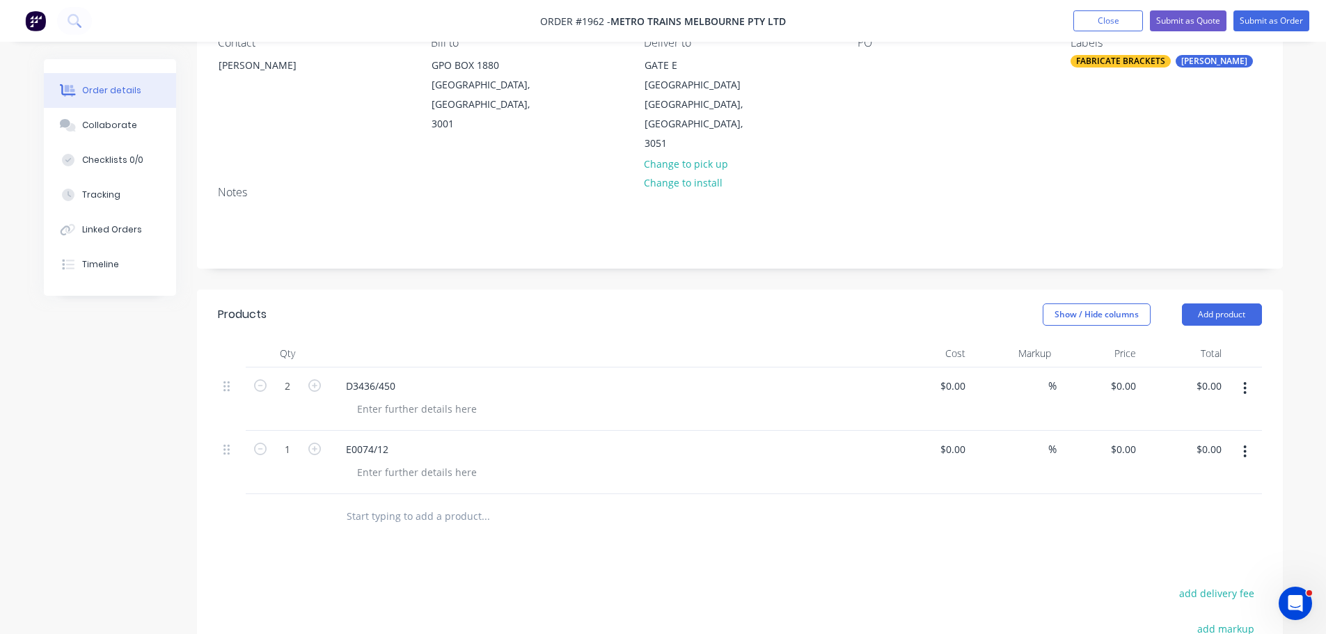
click at [322, 441] on button "button" at bounding box center [315, 448] width 18 height 15
type input "4"
click at [375, 503] on input "text" at bounding box center [485, 517] width 278 height 28
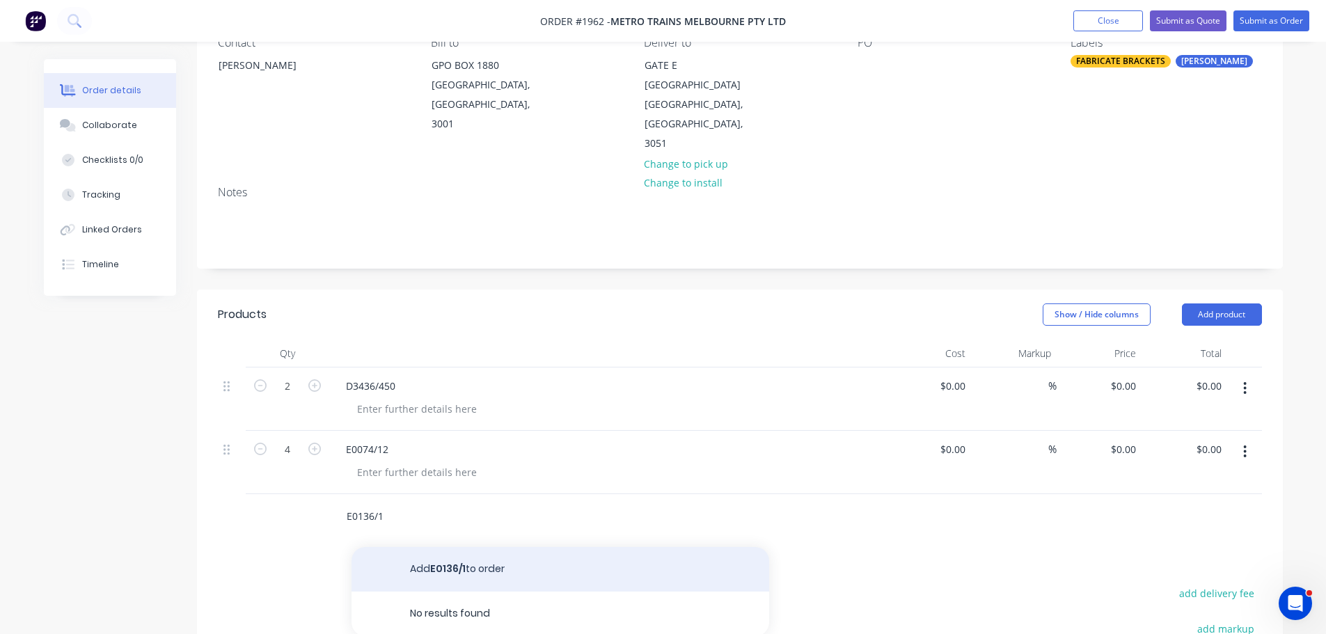
type input "E0136/1"
click at [501, 570] on button "Add E0136/1 to order" at bounding box center [560, 569] width 418 height 45
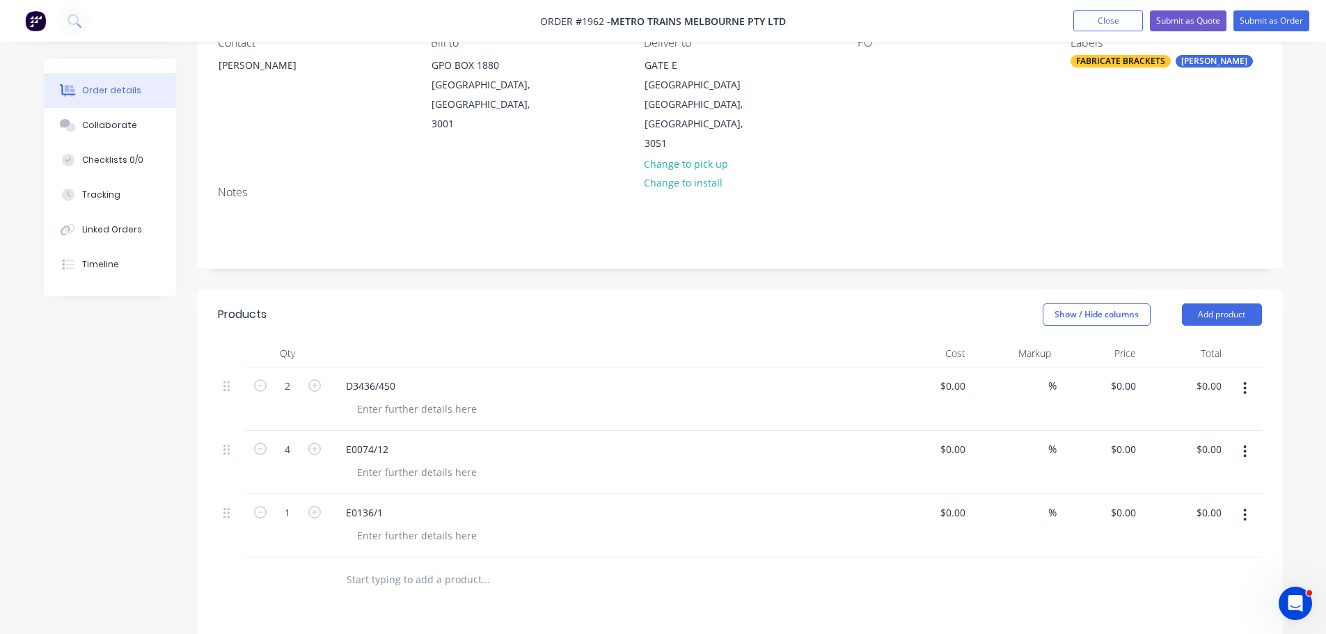
click at [321, 504] on button "button" at bounding box center [315, 511] width 18 height 15
type input "2"
click at [375, 577] on div at bounding box center [579, 580] width 501 height 45
click at [380, 566] on input "text" at bounding box center [485, 580] width 278 height 28
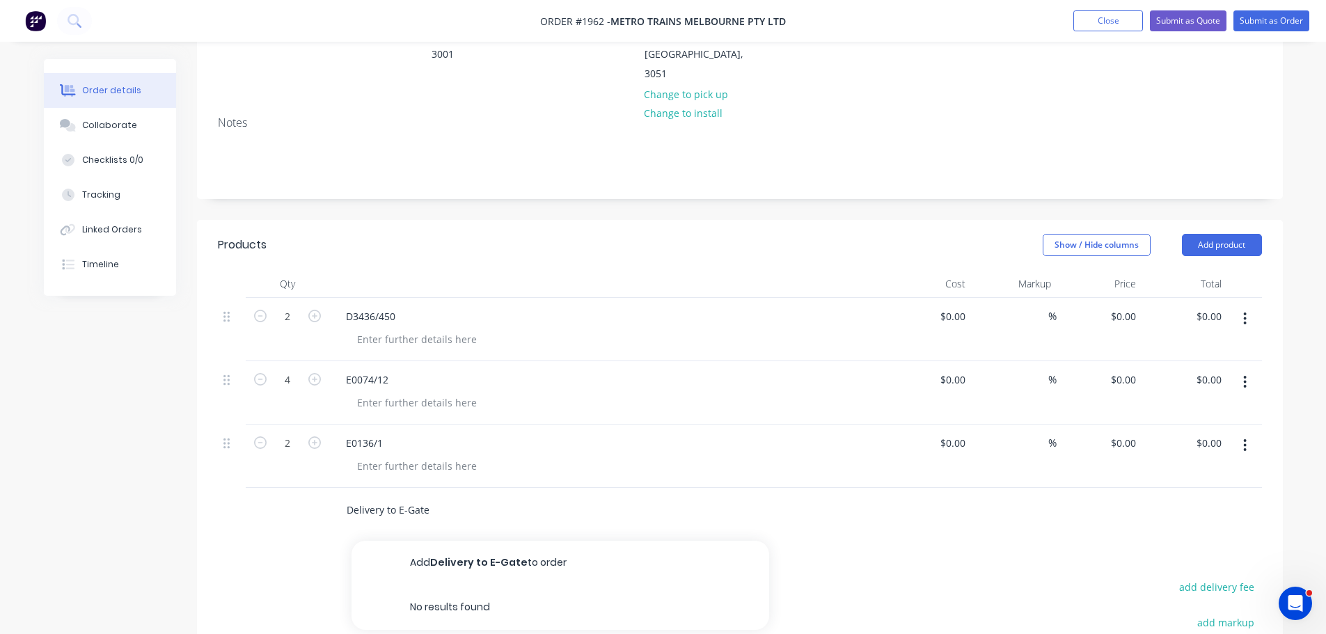
type input "Delivery to E-Gate"
click at [488, 541] on button "Add Delivery to E-Gate to order" at bounding box center [560, 563] width 418 height 45
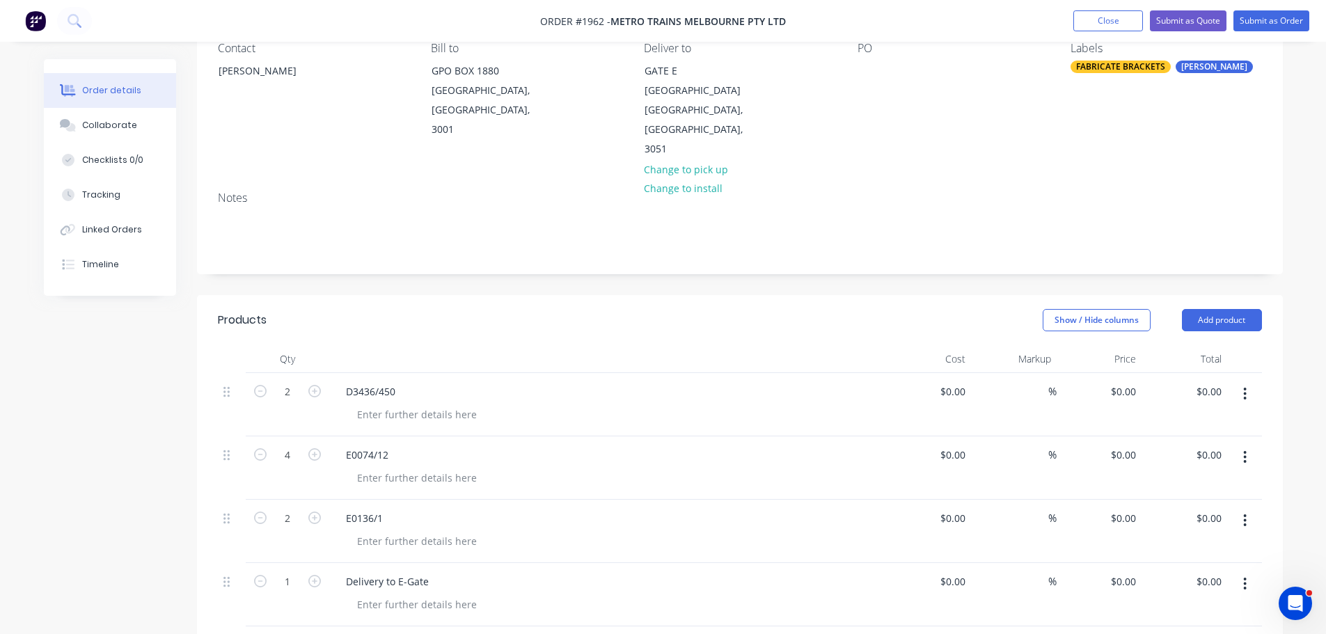
scroll to position [70, 0]
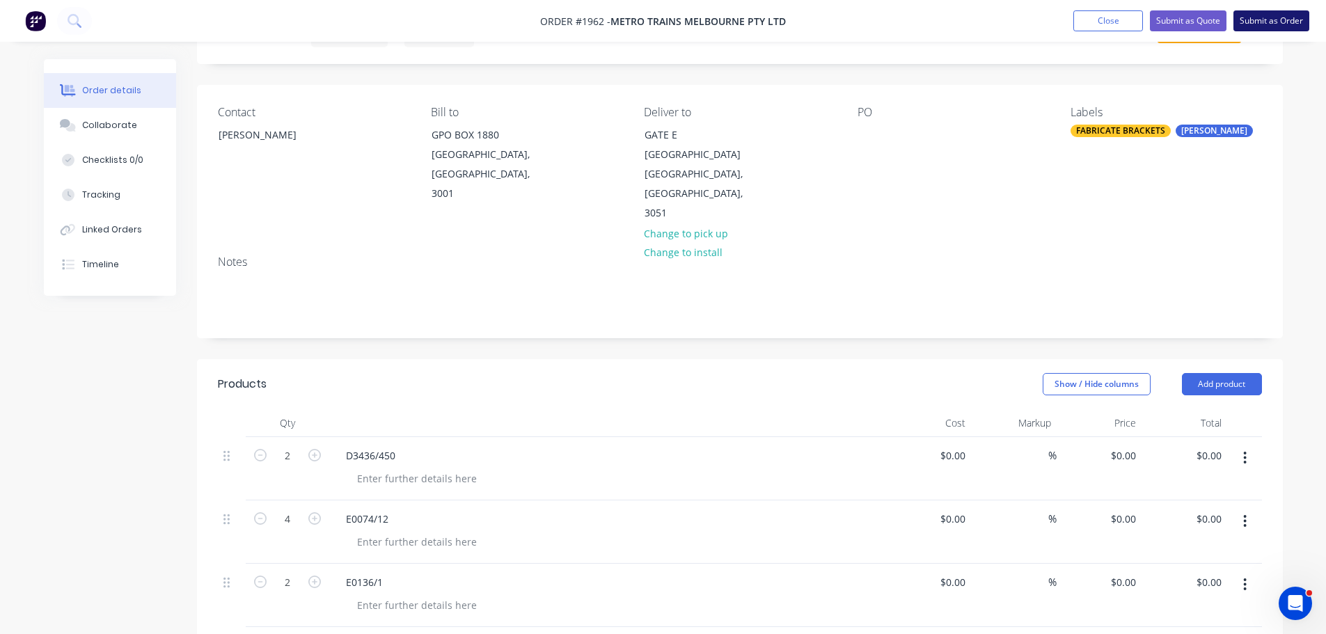
click at [1281, 20] on button "Submit as Order" at bounding box center [1271, 20] width 76 height 21
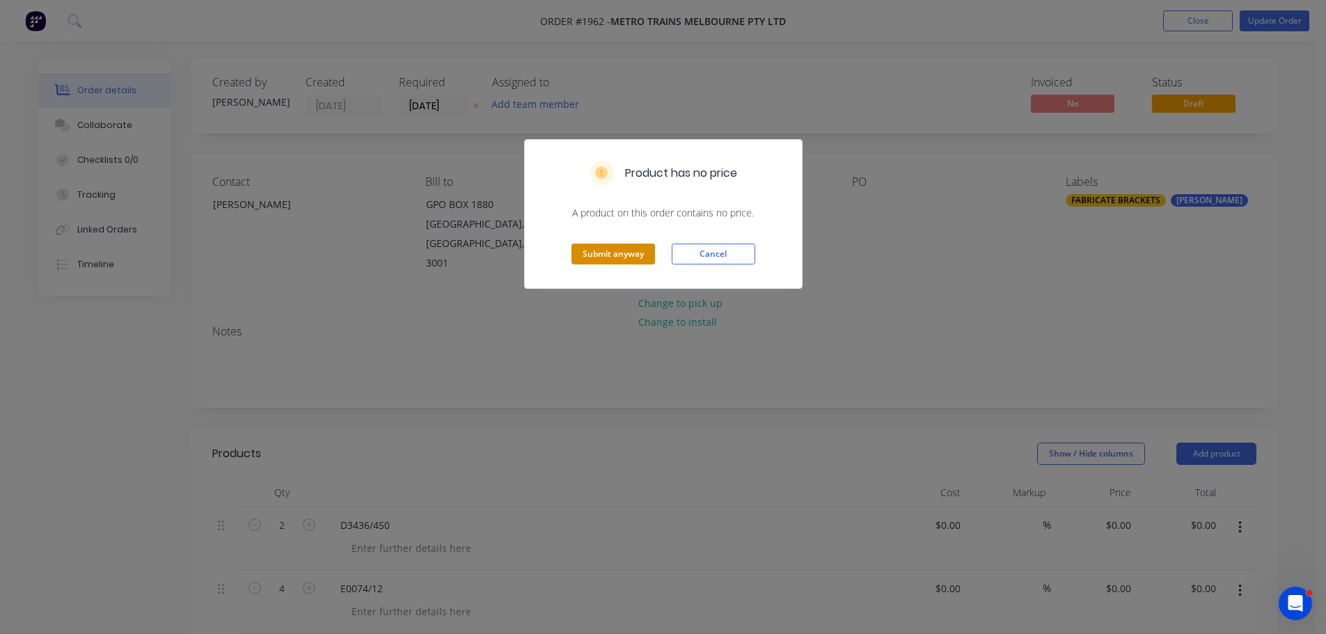
click at [617, 260] on button "Submit anyway" at bounding box center [613, 254] width 84 height 21
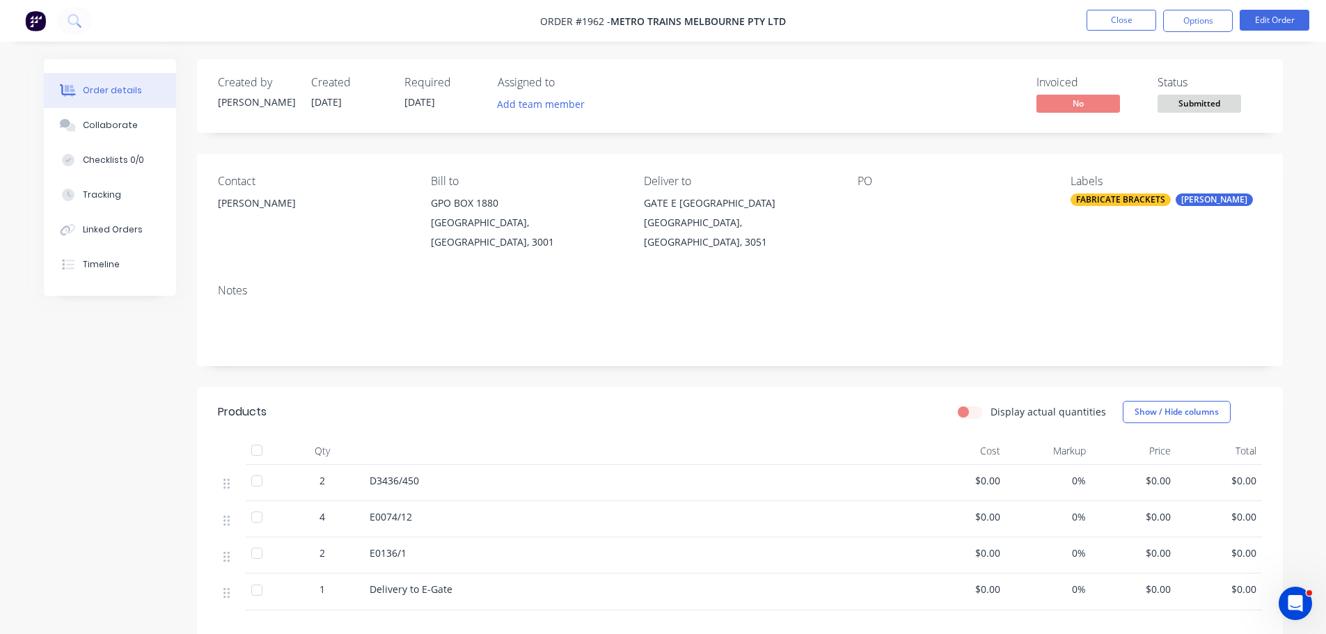
click at [1219, 35] on nav "Order #1962 - METRO TRAINS MELBOURNE PTY LTD Close Options Edit Order" at bounding box center [663, 21] width 1326 height 42
click at [1220, 33] on nav "Order #1962 - METRO TRAINS MELBOURNE PTY LTD Close Options Edit Order" at bounding box center [663, 21] width 1326 height 42
click at [1221, 29] on button "Options" at bounding box center [1198, 21] width 70 height 22
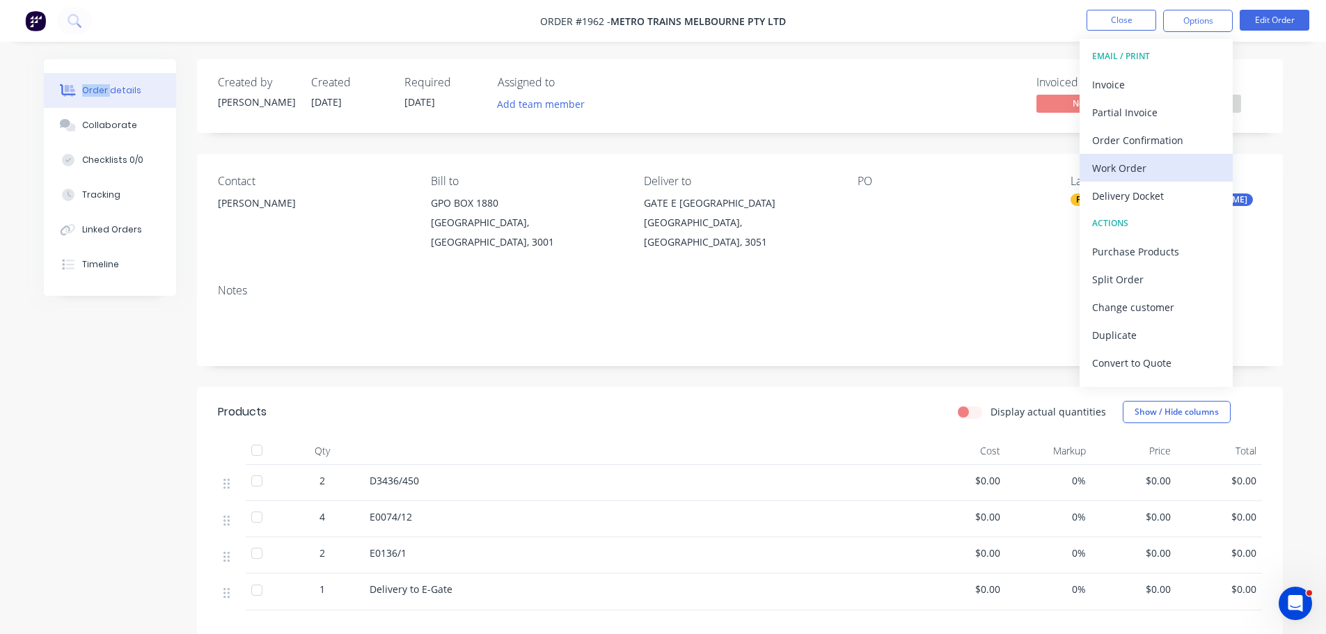
click at [1173, 168] on div "Work Order" at bounding box center [1156, 168] width 128 height 20
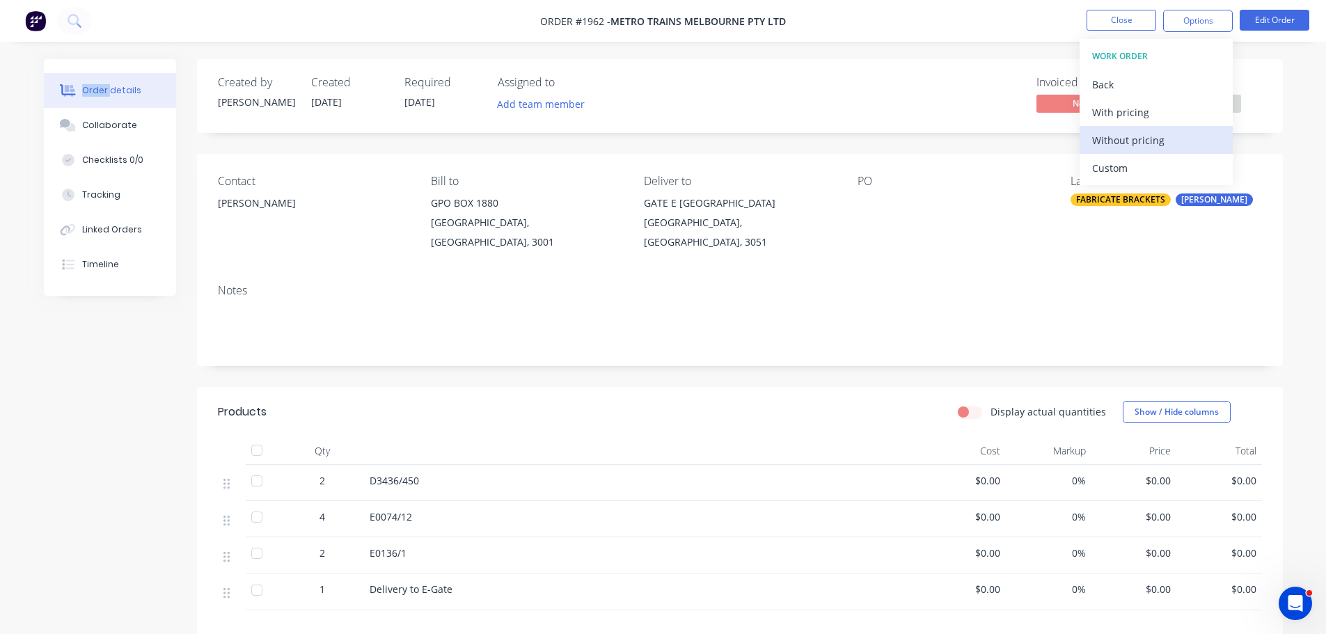
click at [1173, 141] on div "Without pricing" at bounding box center [1156, 140] width 128 height 20
